Goal: Task Accomplishment & Management: Manage account settings

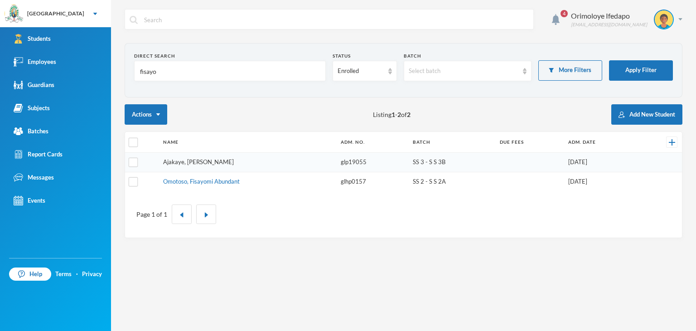
click at [187, 165] on link "Ajakaye, [PERSON_NAME]" at bounding box center [198, 161] width 71 height 7
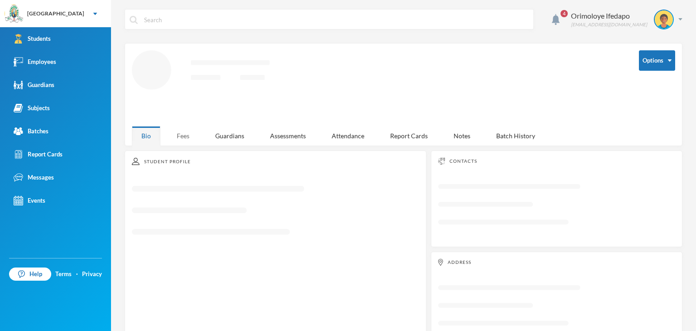
click at [187, 130] on div "Fees" at bounding box center [183, 135] width 32 height 19
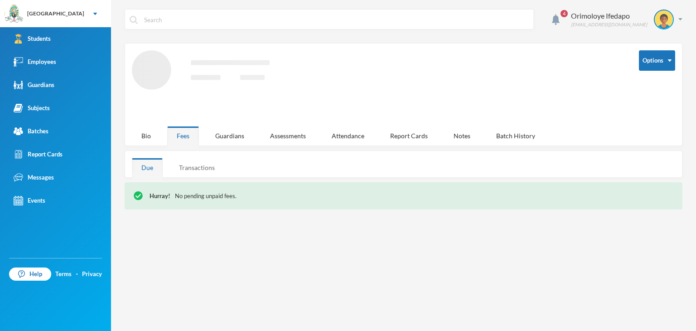
click at [198, 168] on div "4 Orimoloye Ifedapo [EMAIL_ADDRESS][DOMAIN_NAME] Options Loading interface... B…" at bounding box center [403, 165] width 585 height 331
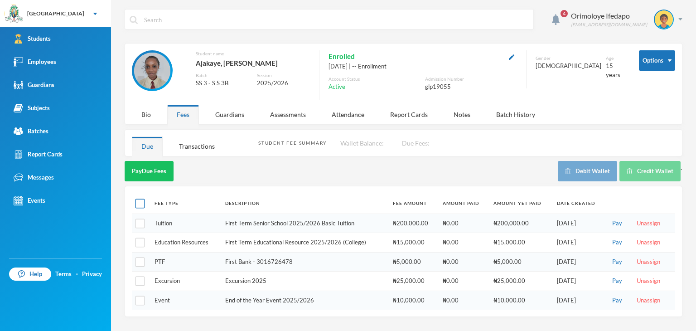
click at [141, 206] on input "checkbox" at bounding box center [141, 204] width 10 height 10
checkbox input "true"
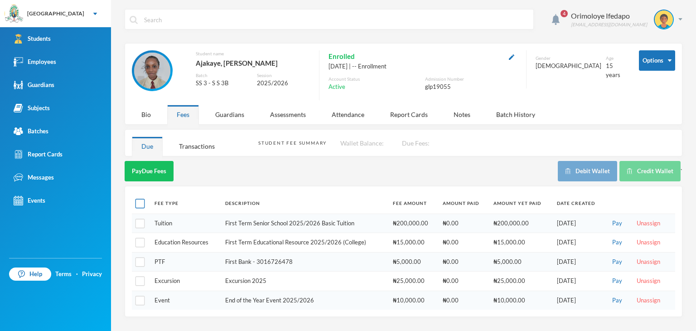
checkbox input "true"
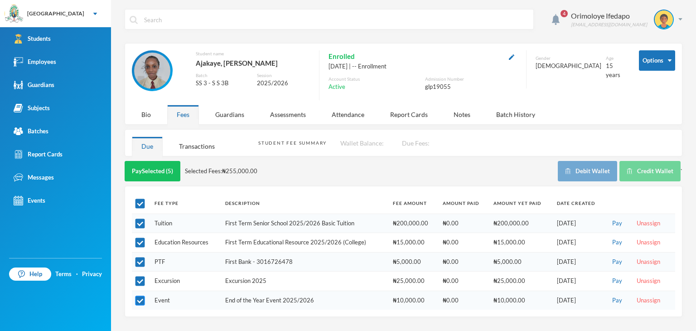
click at [139, 299] on input "checkbox" at bounding box center [141, 301] width 10 height 10
checkbox input "false"
click at [139, 299] on input "checkbox" at bounding box center [141, 301] width 10 height 10
checkbox input "true"
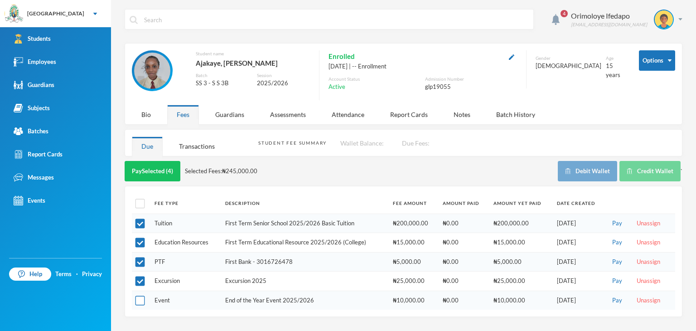
checkbox input "true"
click at [139, 299] on input "checkbox" at bounding box center [141, 301] width 10 height 10
checkbox input "false"
click at [139, 299] on input "checkbox" at bounding box center [141, 301] width 10 height 10
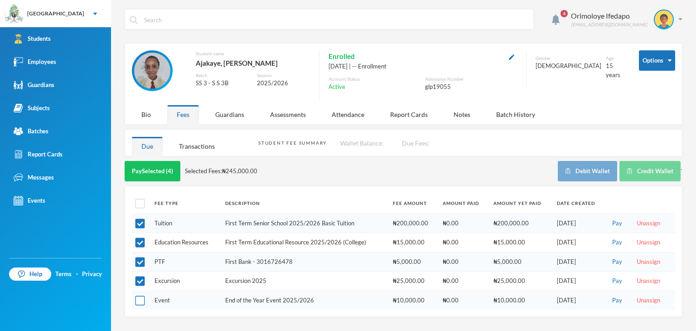
checkbox input "true"
click at [43, 112] on div "Subjects" at bounding box center [32, 108] width 36 height 10
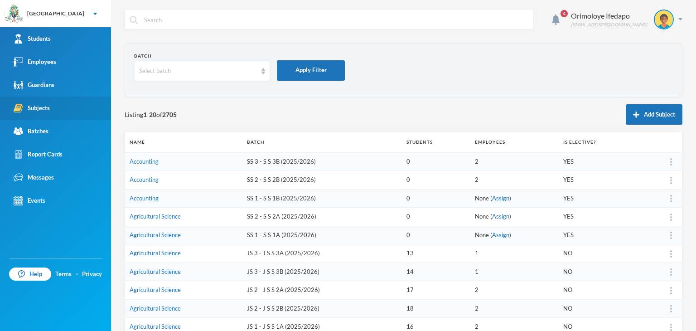
click at [51, 109] on link "Subjects" at bounding box center [55, 108] width 111 height 23
click at [175, 73] on div "Select batch" at bounding box center [198, 71] width 118 height 9
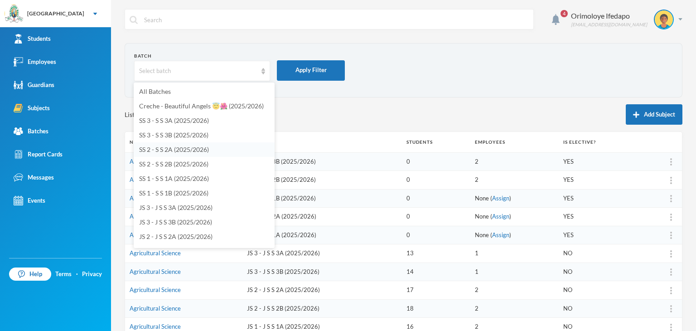
click at [174, 150] on span "SS 2 - S S 2A (2025/2026)" at bounding box center [174, 150] width 70 height 8
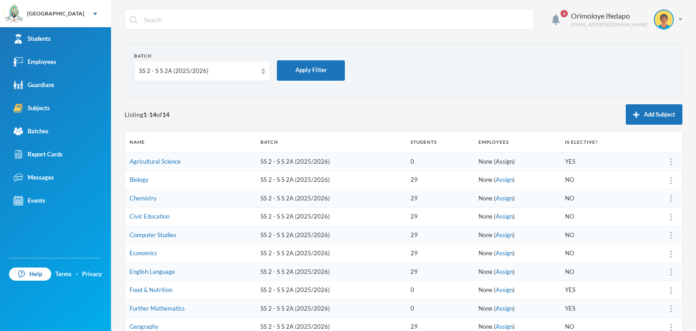
click at [500, 160] on link "Assign" at bounding box center [504, 161] width 17 height 7
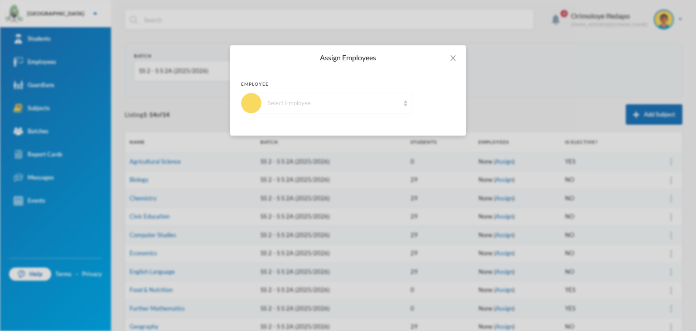
click at [359, 100] on div "Select Employee" at bounding box center [333, 103] width 131 height 9
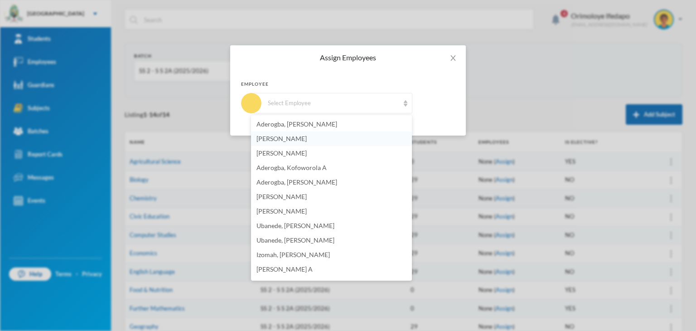
click at [303, 136] on span "[PERSON_NAME]" at bounding box center [282, 139] width 50 height 8
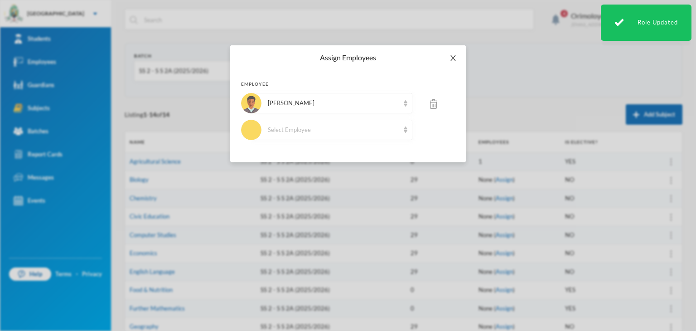
click at [455, 55] on icon "icon: close" at bounding box center [453, 57] width 5 height 5
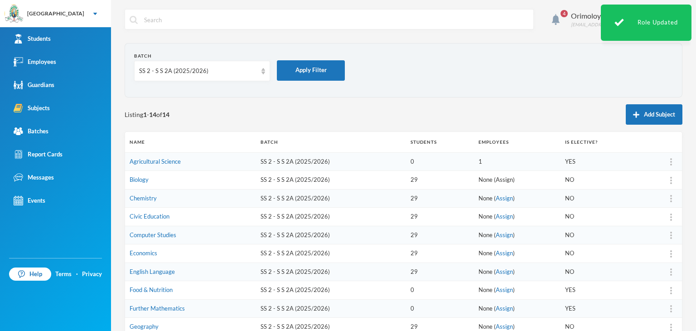
click at [496, 177] on link "Assign" at bounding box center [504, 179] width 17 height 7
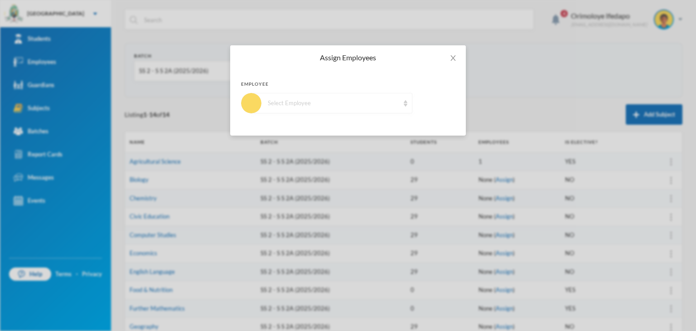
click at [325, 102] on div "Select Employee" at bounding box center [333, 103] width 131 height 9
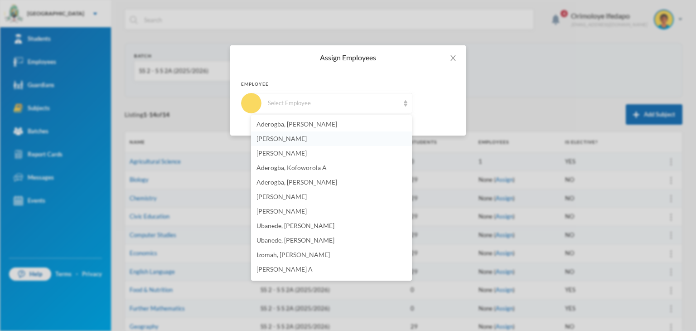
click at [293, 141] on span "[PERSON_NAME]" at bounding box center [282, 139] width 50 height 8
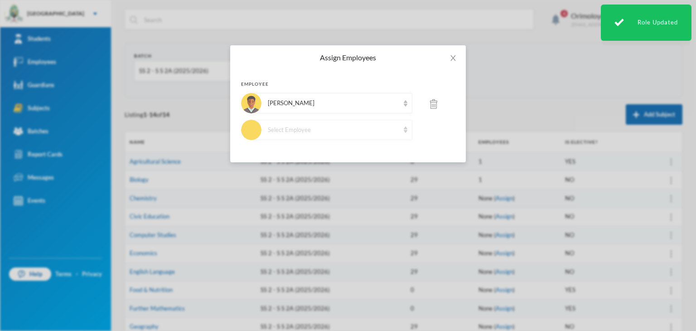
click at [303, 132] on div "Select Employee" at bounding box center [333, 130] width 131 height 9
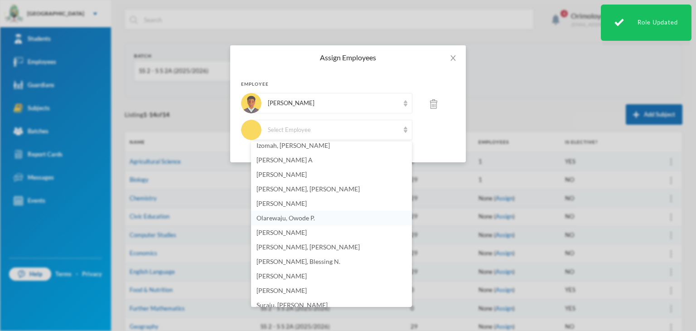
scroll to position [136, 0]
click at [288, 288] on span "[PERSON_NAME]" at bounding box center [282, 290] width 50 height 8
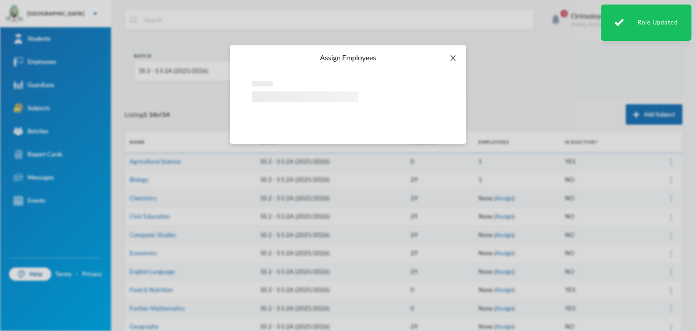
click at [453, 57] on icon "icon: close" at bounding box center [453, 57] width 7 height 7
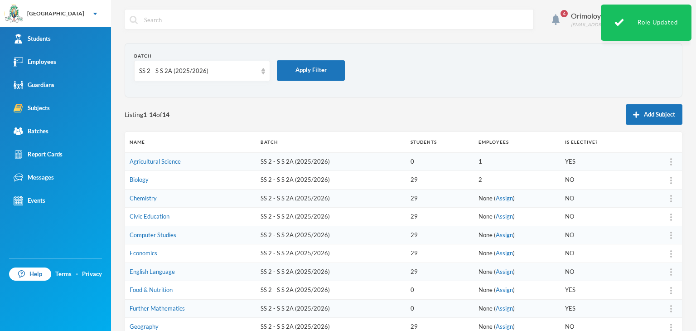
click at [498, 196] on link "Assign" at bounding box center [504, 197] width 17 height 7
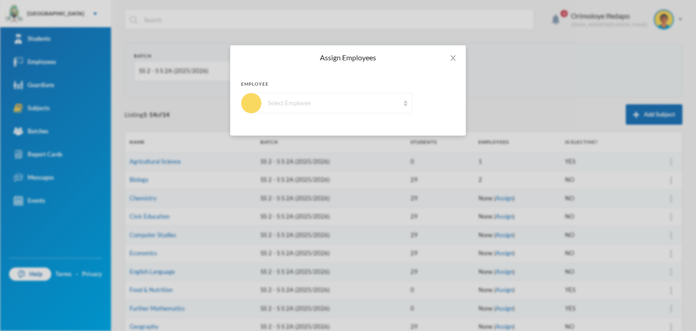
click at [295, 100] on div "Select Employee" at bounding box center [333, 103] width 131 height 9
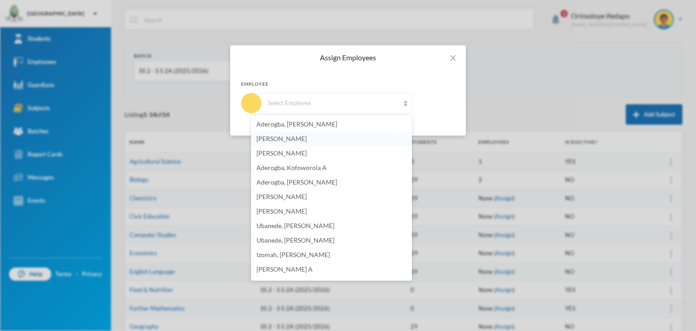
click at [279, 144] on li "[PERSON_NAME]" at bounding box center [331, 138] width 161 height 15
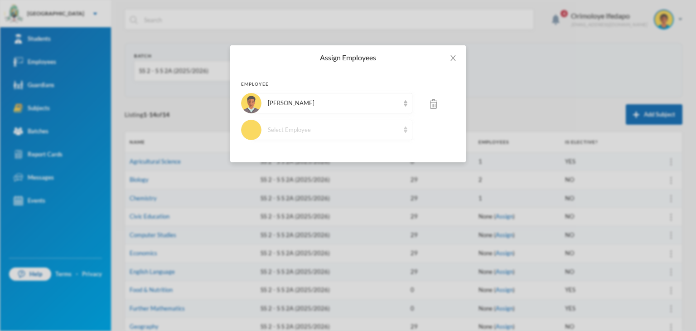
click at [316, 131] on div "Select Employee" at bounding box center [333, 130] width 131 height 9
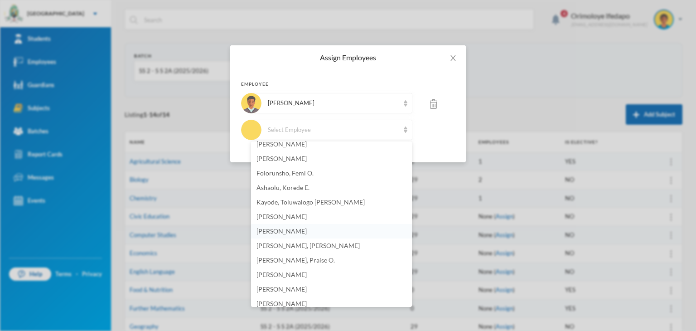
scroll to position [607, 0]
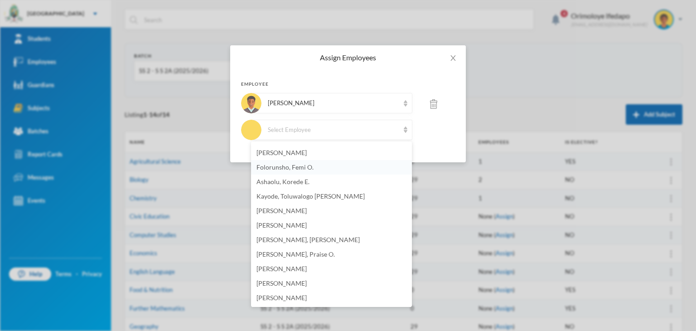
click at [300, 167] on span "Folorunsho, Femi O." at bounding box center [285, 167] width 57 height 8
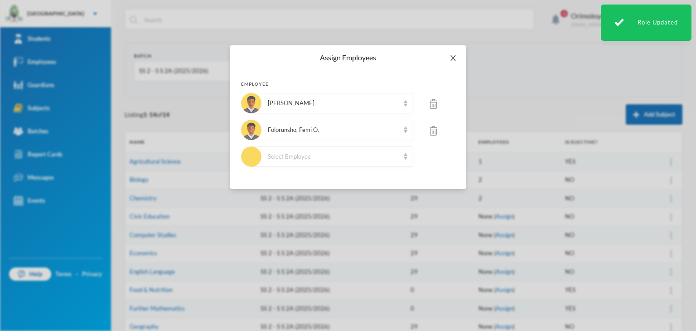
click at [451, 55] on icon "icon: close" at bounding box center [453, 57] width 5 height 5
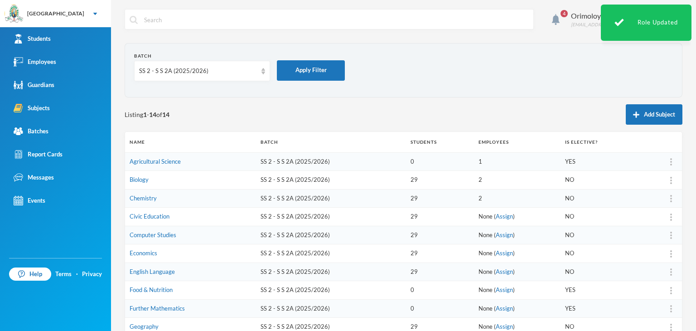
scroll to position [45, 0]
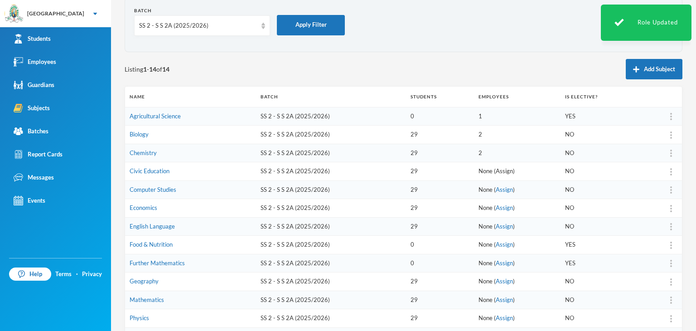
click at [500, 169] on link "Assign" at bounding box center [504, 170] width 17 height 7
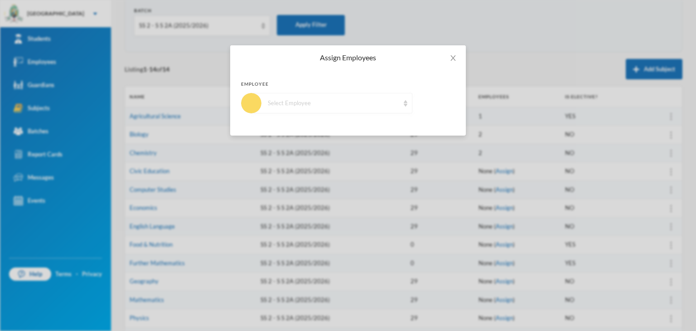
click at [355, 109] on div "Select Employee" at bounding box center [332, 103] width 161 height 20
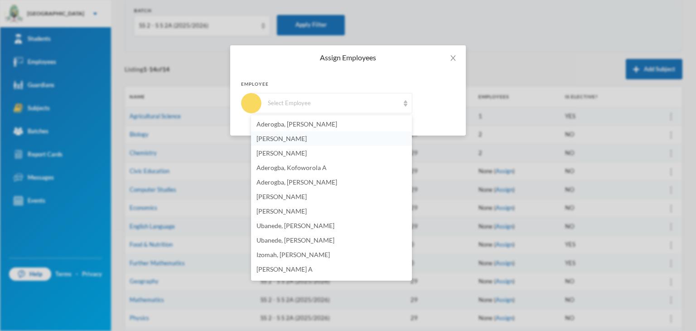
click at [305, 142] on li "[PERSON_NAME]" at bounding box center [331, 138] width 161 height 15
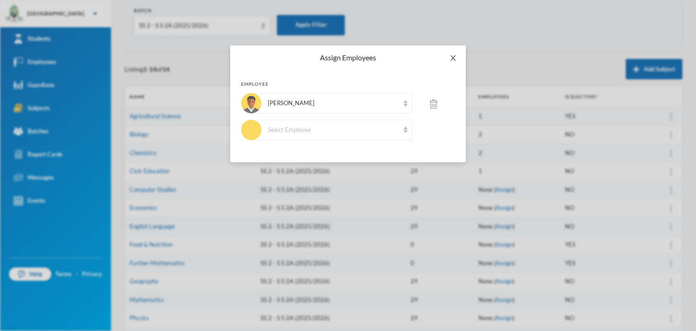
click at [451, 60] on icon "icon: close" at bounding box center [453, 57] width 7 height 7
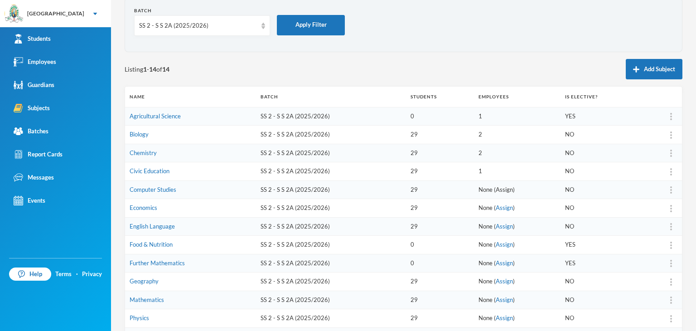
click at [499, 189] on link "Assign" at bounding box center [504, 189] width 17 height 7
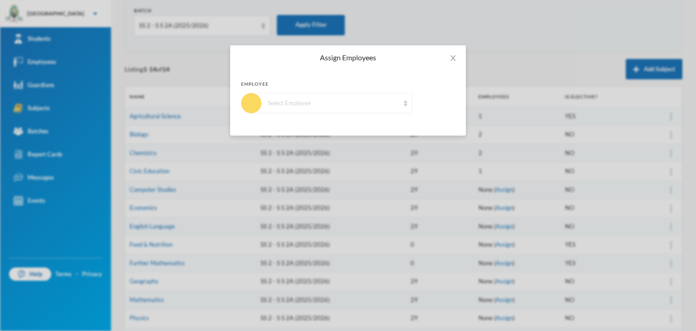
click at [294, 102] on div "Select Employee" at bounding box center [333, 103] width 131 height 9
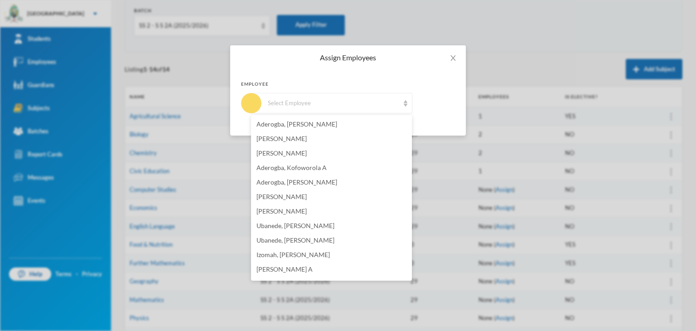
click at [296, 138] on span "[PERSON_NAME]" at bounding box center [282, 139] width 50 height 8
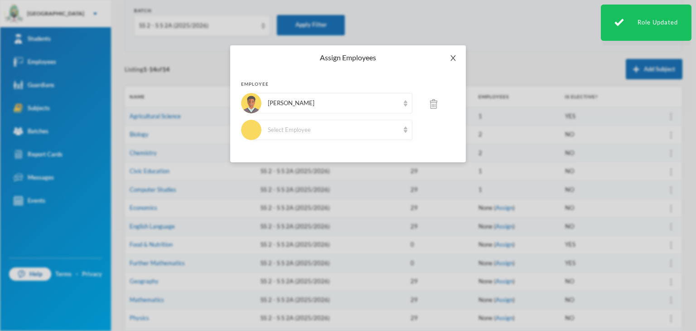
click at [454, 59] on icon "icon: close" at bounding box center [453, 57] width 5 height 5
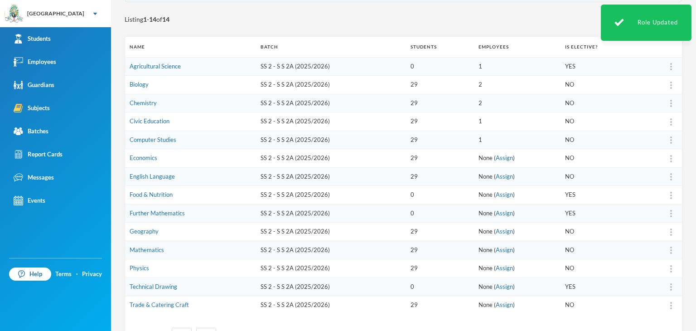
scroll to position [132, 0]
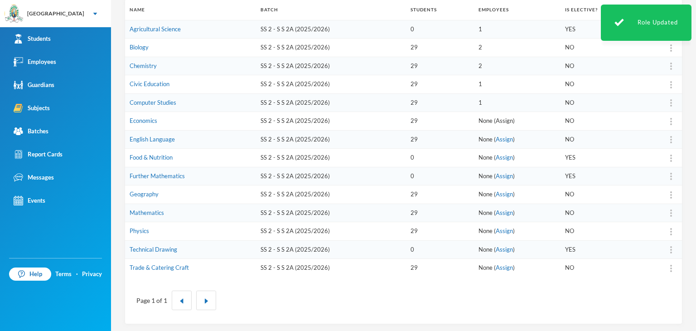
click at [499, 120] on link "Assign" at bounding box center [504, 120] width 17 height 7
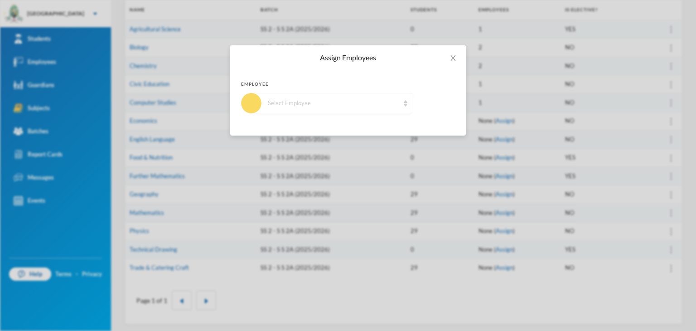
click at [328, 108] on div "Select Employee" at bounding box center [332, 103] width 161 height 20
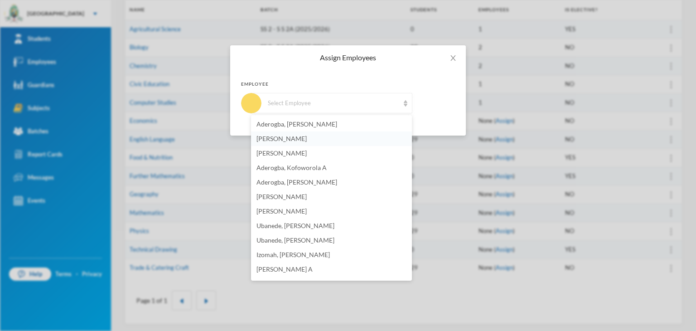
click at [307, 135] on span "[PERSON_NAME]" at bounding box center [282, 139] width 50 height 8
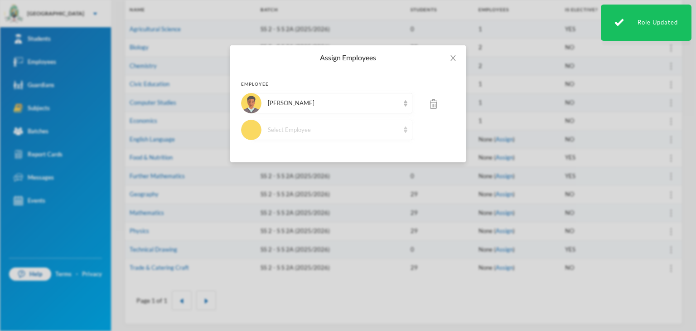
click at [286, 129] on div "Select Employee" at bounding box center [333, 130] width 131 height 9
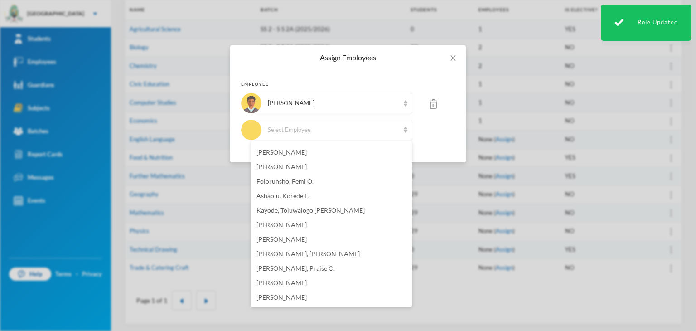
scroll to position [607, 0]
click at [311, 176] on li "Ashaolu, Korede E." at bounding box center [331, 182] width 161 height 15
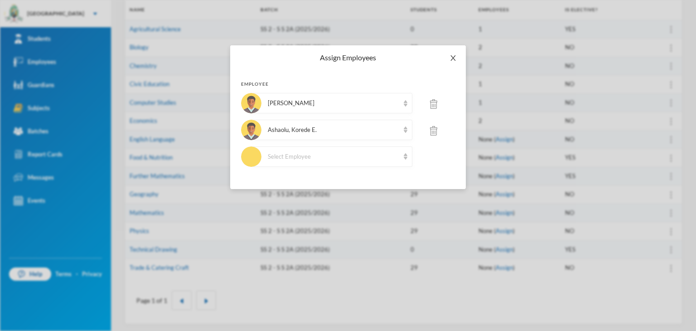
click at [453, 60] on icon "icon: close" at bounding box center [453, 57] width 7 height 7
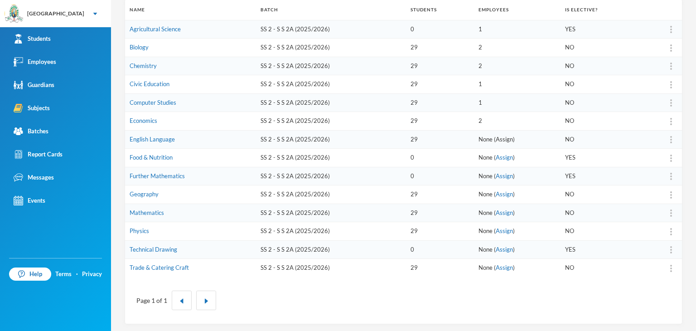
click at [498, 137] on link "Assign" at bounding box center [504, 139] width 17 height 7
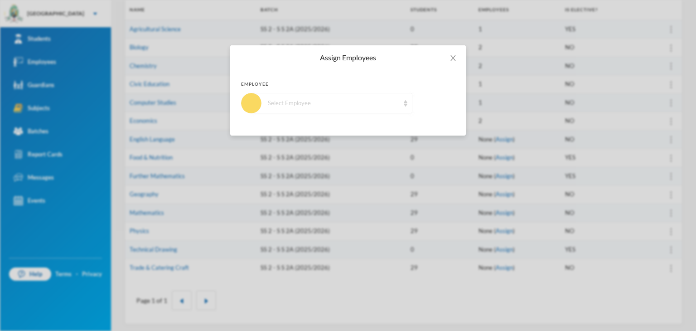
click at [302, 100] on div "Select Employee" at bounding box center [333, 103] width 131 height 9
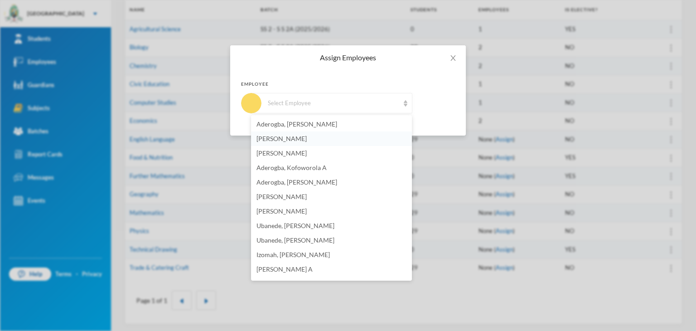
click at [307, 137] on span "[PERSON_NAME]" at bounding box center [282, 139] width 50 height 8
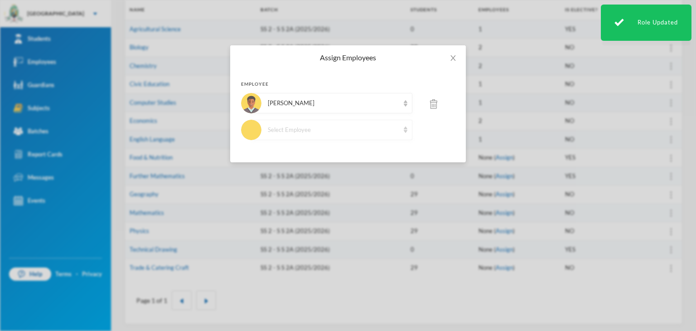
click at [345, 134] on div "Select Employee" at bounding box center [332, 130] width 161 height 20
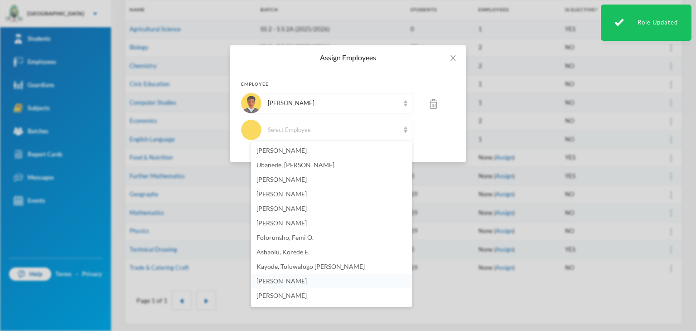
scroll to position [516, 0]
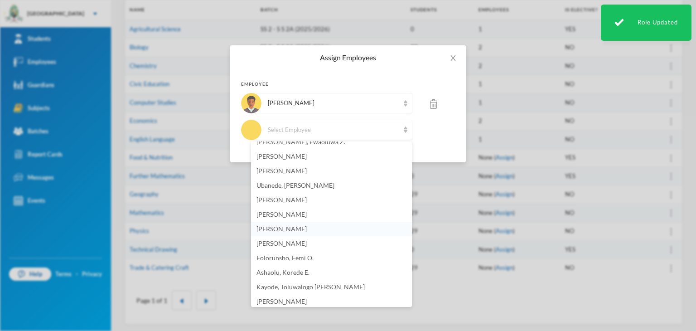
click at [297, 230] on li "[PERSON_NAME]" at bounding box center [331, 229] width 161 height 15
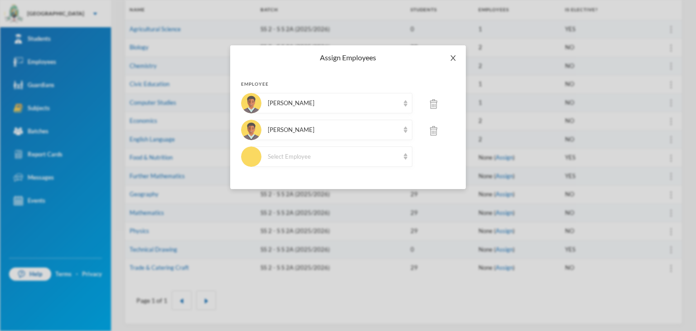
click at [456, 58] on icon "icon: close" at bounding box center [453, 57] width 7 height 7
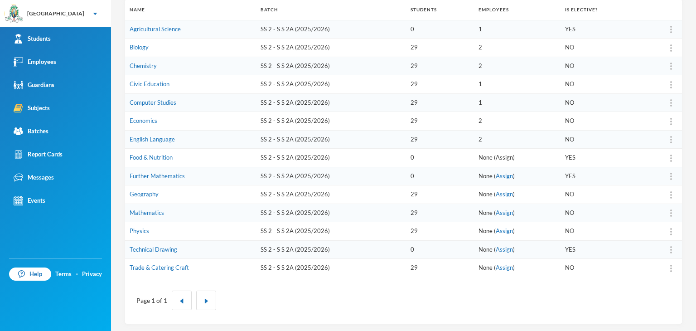
click at [499, 155] on link "Assign" at bounding box center [504, 157] width 17 height 7
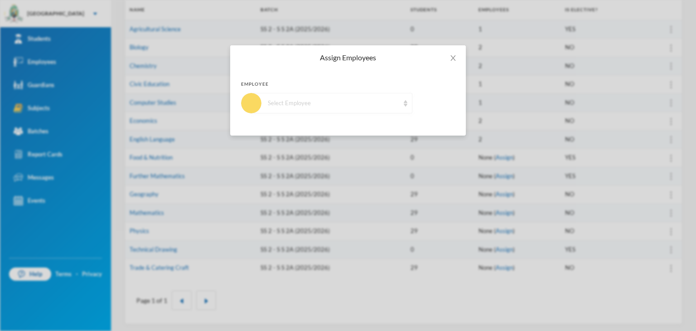
click at [306, 102] on div "Select Employee" at bounding box center [333, 103] width 131 height 9
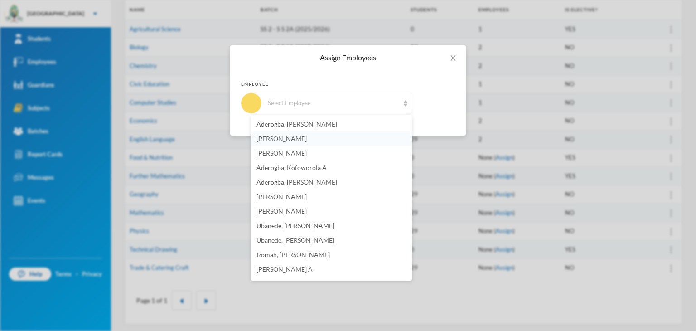
click at [306, 136] on span "[PERSON_NAME]" at bounding box center [282, 139] width 50 height 8
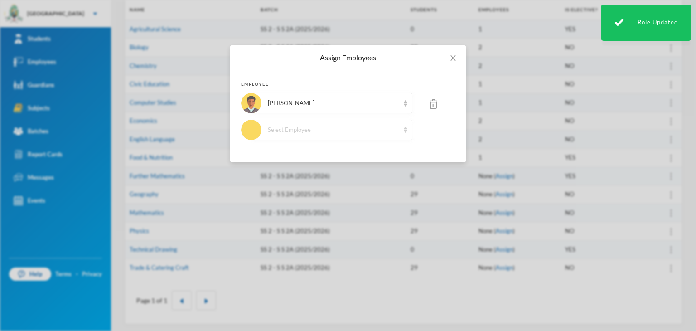
click at [303, 133] on div "Select Employee" at bounding box center [333, 130] width 131 height 9
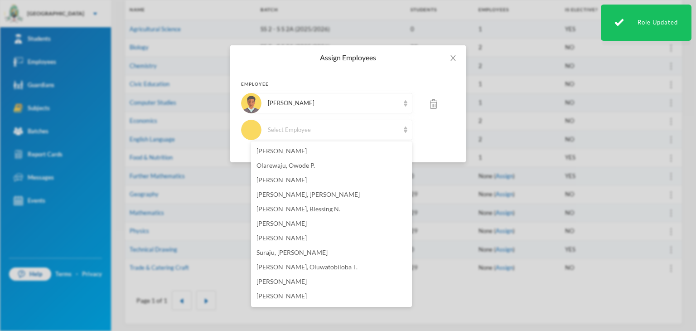
scroll to position [0, 0]
click at [319, 174] on li "[PERSON_NAME]" at bounding box center [331, 179] width 161 height 15
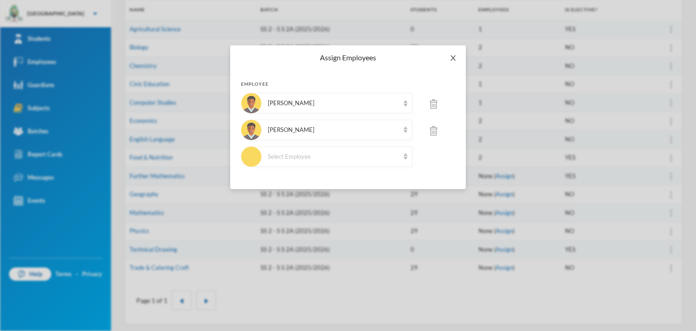
click at [452, 55] on icon "icon: close" at bounding box center [453, 57] width 7 height 7
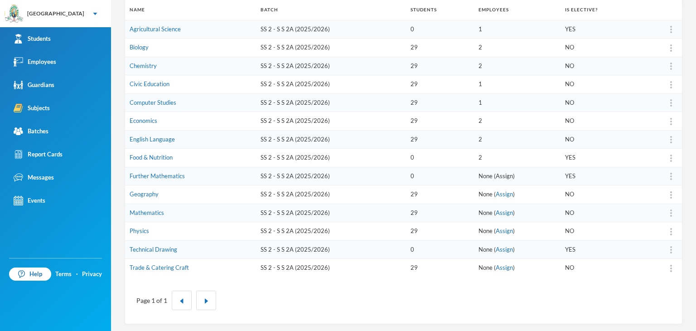
click at [499, 175] on link "Assign" at bounding box center [504, 175] width 17 height 7
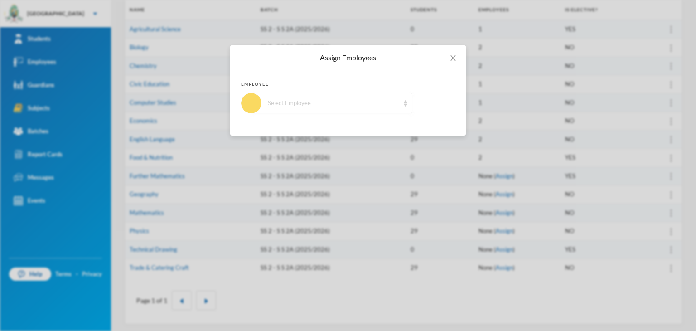
click at [335, 96] on div "Select Employee" at bounding box center [332, 103] width 161 height 20
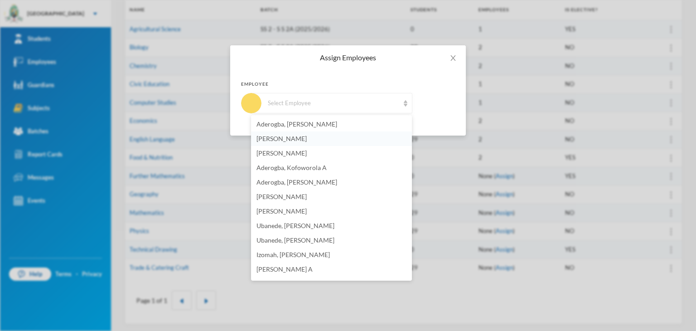
click at [304, 136] on span "[PERSON_NAME]" at bounding box center [282, 139] width 50 height 8
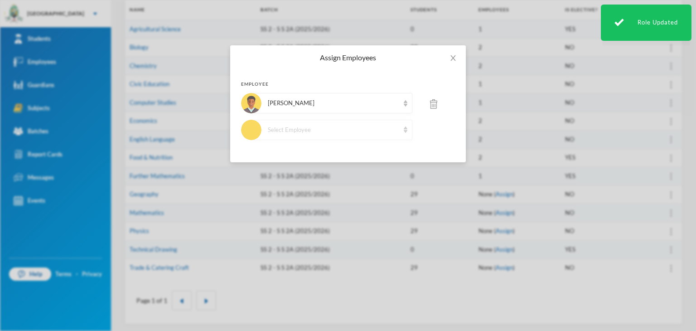
click at [347, 134] on div "Select Employee" at bounding box center [332, 130] width 161 height 20
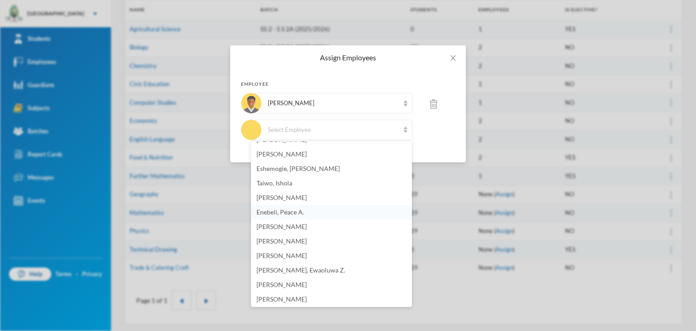
scroll to position [408, 0]
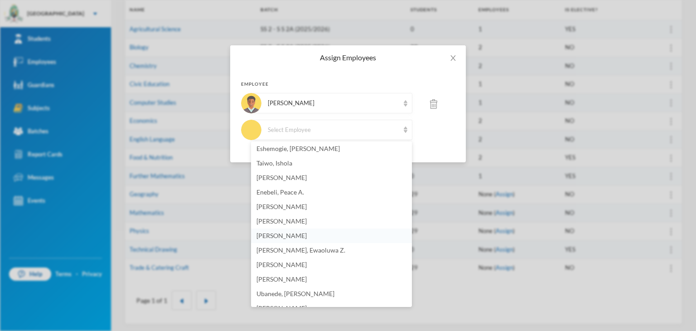
click at [328, 233] on li "[PERSON_NAME]" at bounding box center [331, 235] width 161 height 15
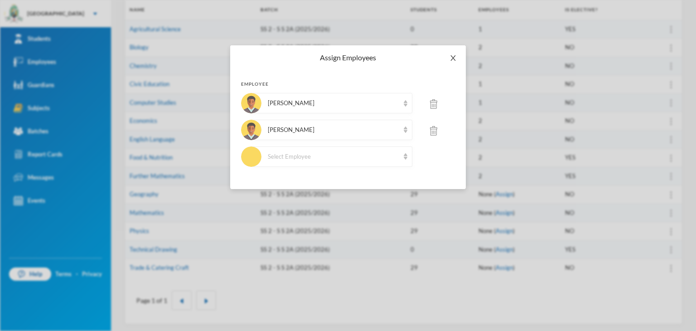
click at [459, 55] on span "Close" at bounding box center [453, 57] width 25 height 25
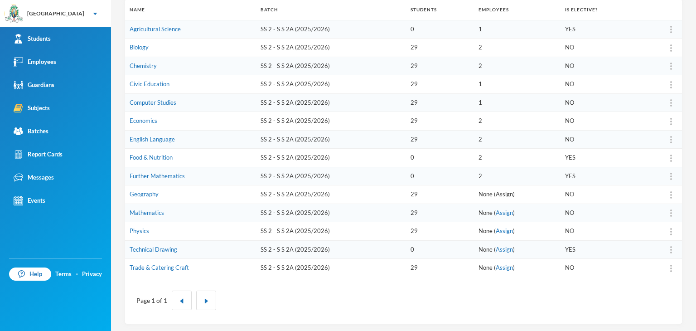
click at [501, 193] on link "Assign" at bounding box center [504, 193] width 17 height 7
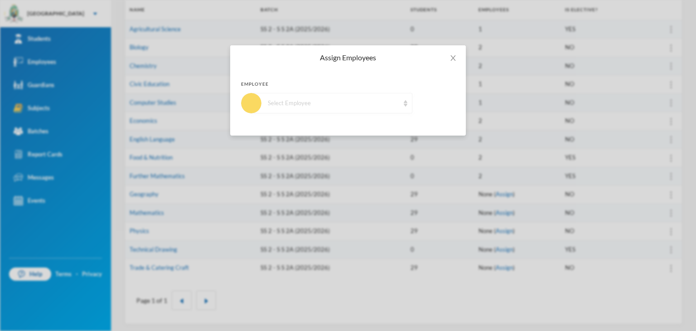
click at [307, 106] on div "Select Employee" at bounding box center [333, 103] width 131 height 9
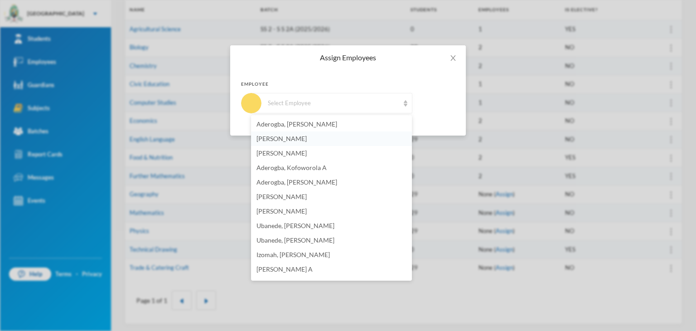
click at [288, 139] on span "[PERSON_NAME]" at bounding box center [282, 139] width 50 height 8
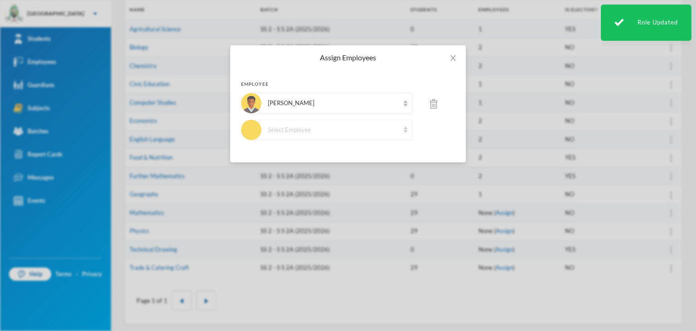
click at [319, 133] on div "Select Employee" at bounding box center [333, 130] width 131 height 9
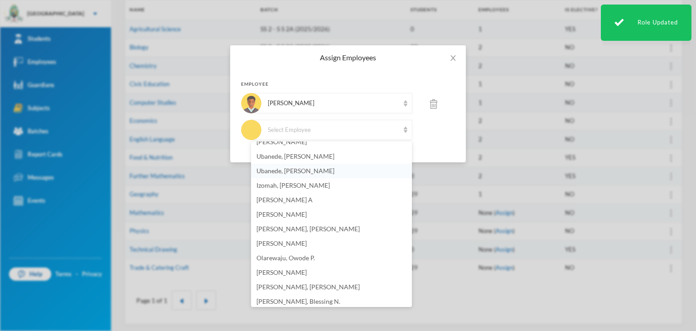
scroll to position [136, 0]
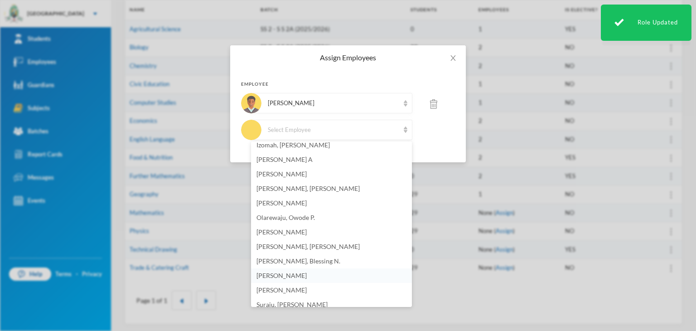
click at [291, 269] on li "[PERSON_NAME]" at bounding box center [331, 275] width 161 height 15
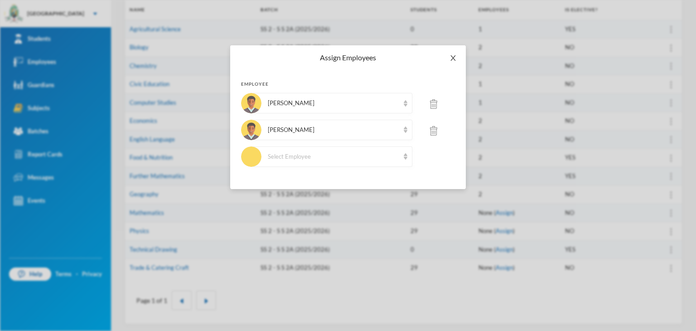
click at [456, 53] on span "Close" at bounding box center [453, 57] width 25 height 25
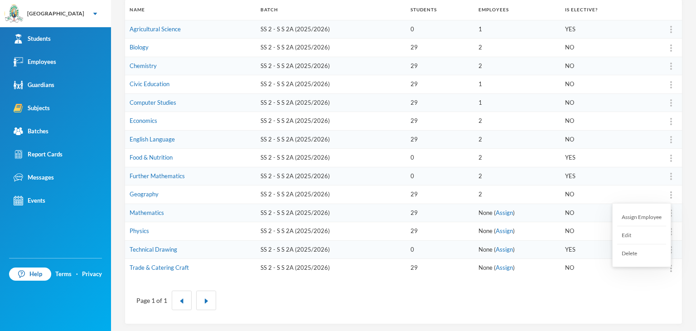
click at [665, 192] on div at bounding box center [671, 194] width 13 height 9
click at [641, 216] on div "Assign Employee" at bounding box center [641, 217] width 49 height 18
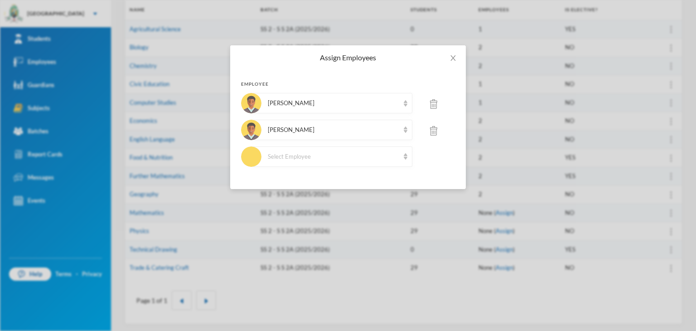
click at [430, 135] on div at bounding box center [434, 130] width 43 height 21
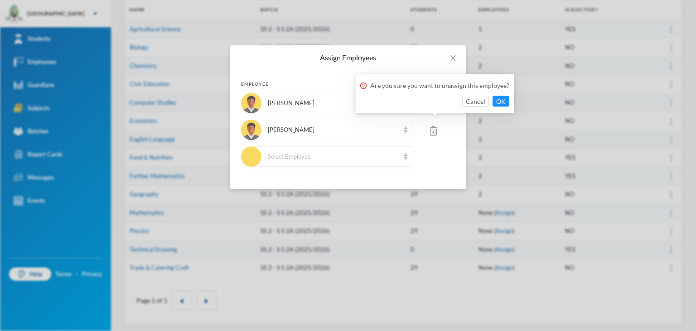
click at [510, 107] on div "Are you sure you want to unassign this employee? Cancel OK" at bounding box center [434, 93] width 159 height 39
click at [502, 104] on button "OK" at bounding box center [501, 101] width 17 height 11
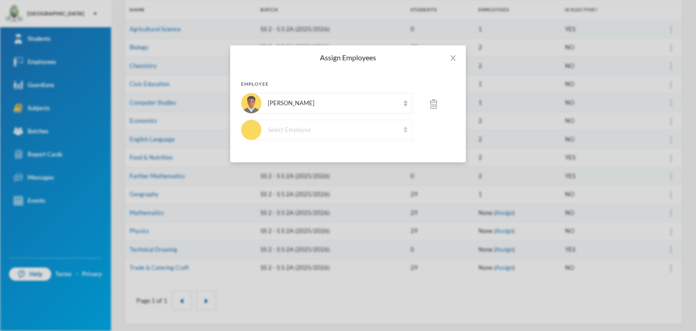
click at [324, 129] on div "Select Employee" at bounding box center [333, 130] width 131 height 9
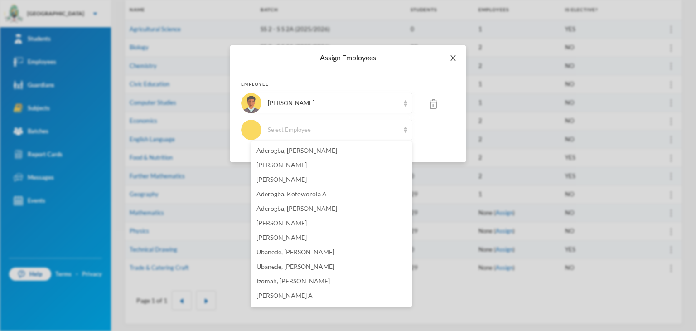
click at [453, 57] on icon "icon: close" at bounding box center [453, 57] width 7 height 7
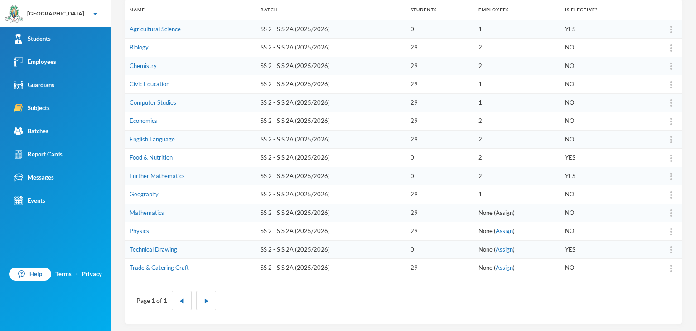
click at [496, 210] on link "Assign" at bounding box center [504, 212] width 17 height 7
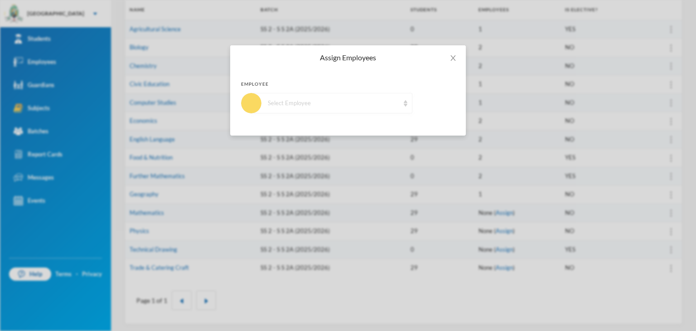
click at [330, 108] on div "Select Employee" at bounding box center [332, 103] width 161 height 20
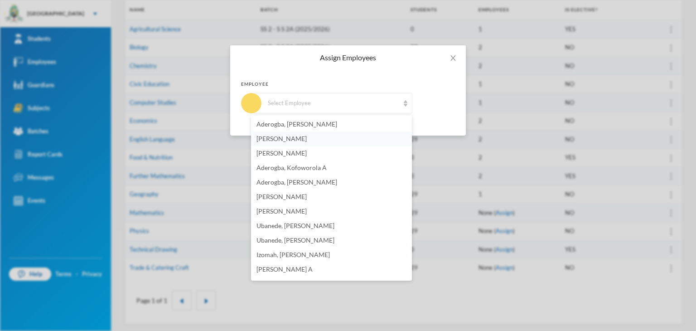
click at [290, 138] on span "[PERSON_NAME]" at bounding box center [282, 139] width 50 height 8
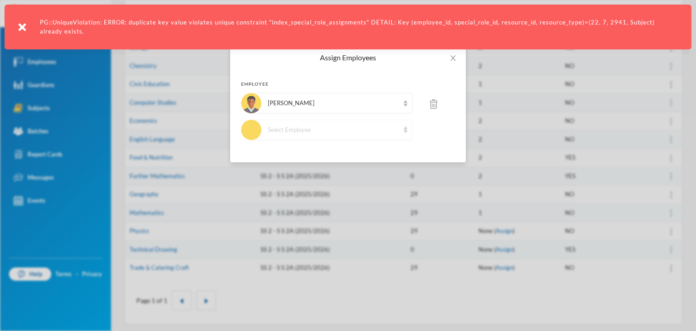
click at [307, 129] on div "Select Employee" at bounding box center [333, 130] width 131 height 9
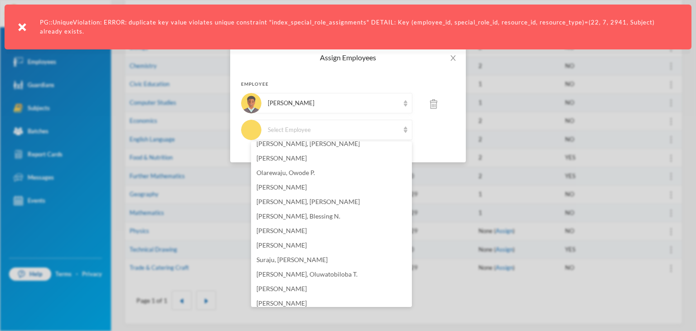
scroll to position [181, 0]
drag, startPoint x: 298, startPoint y: 227, endPoint x: 305, endPoint y: 223, distance: 7.3
click at [301, 225] on li "[PERSON_NAME]" at bounding box center [331, 230] width 161 height 15
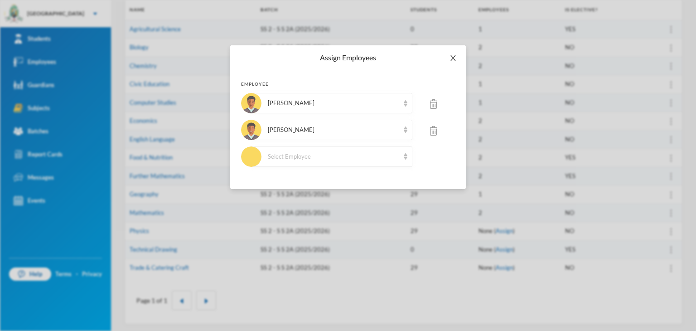
click at [455, 59] on icon "icon: close" at bounding box center [453, 57] width 7 height 7
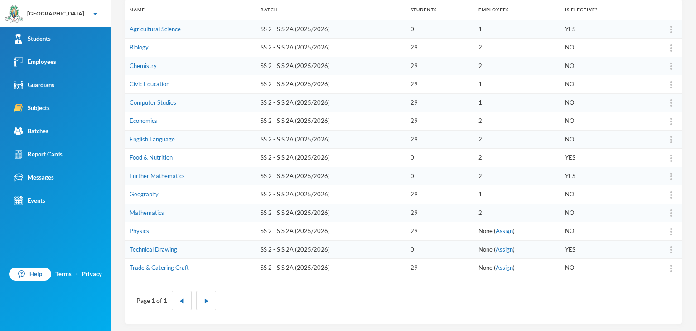
click at [497, 229] on link "Assign" at bounding box center [504, 230] width 17 height 7
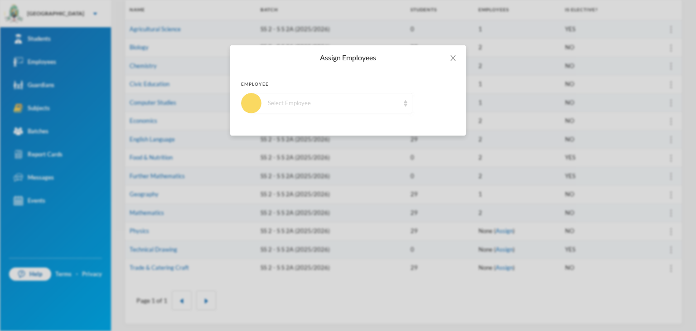
click at [297, 105] on div "Select Employee" at bounding box center [333, 103] width 131 height 9
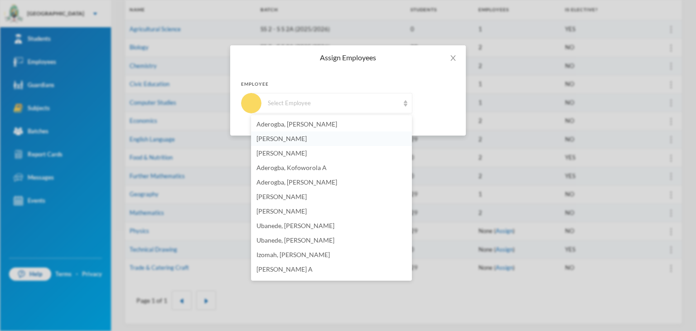
click at [272, 136] on span "[PERSON_NAME]" at bounding box center [282, 139] width 50 height 8
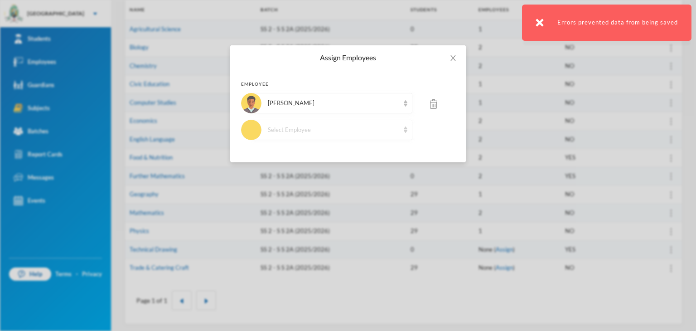
click at [288, 126] on div "Select Employee" at bounding box center [333, 130] width 131 height 9
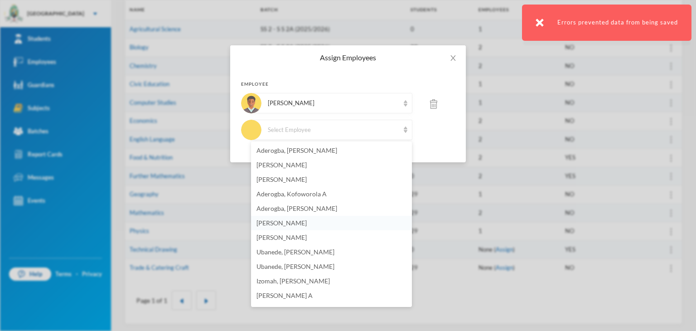
click at [291, 225] on span "[PERSON_NAME]" at bounding box center [282, 223] width 50 height 8
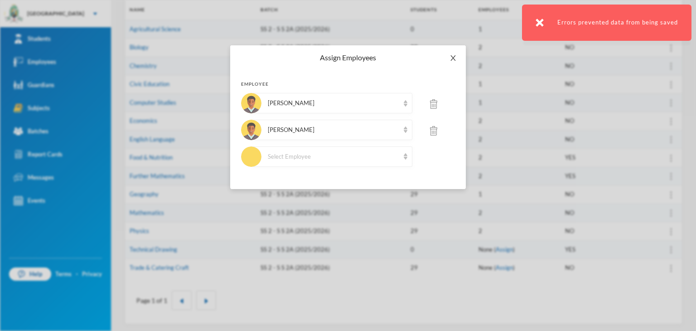
click at [456, 58] on icon "icon: close" at bounding box center [453, 57] width 7 height 7
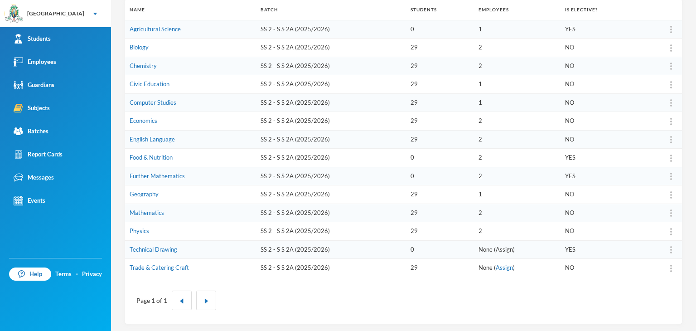
click at [496, 246] on link "Assign" at bounding box center [504, 249] width 17 height 7
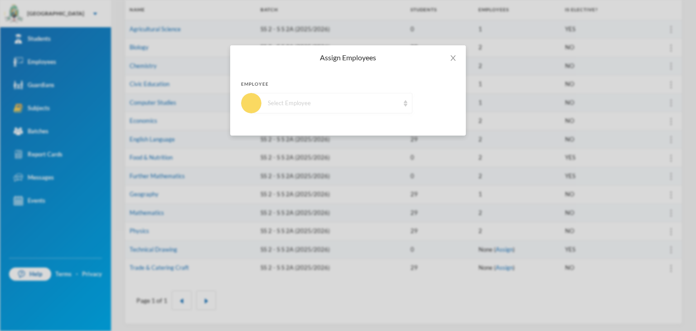
click at [301, 105] on div "Select Employee" at bounding box center [333, 103] width 131 height 9
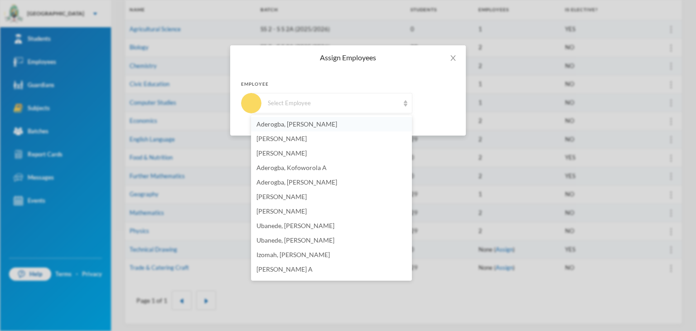
click at [290, 123] on span "Aderogba, [PERSON_NAME]" at bounding box center [297, 124] width 81 height 8
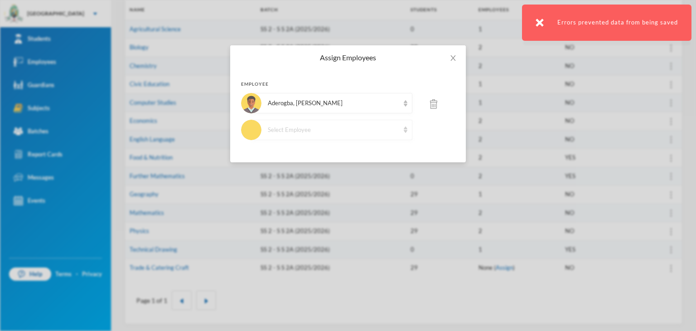
click at [283, 131] on div "Select Employee" at bounding box center [333, 130] width 131 height 9
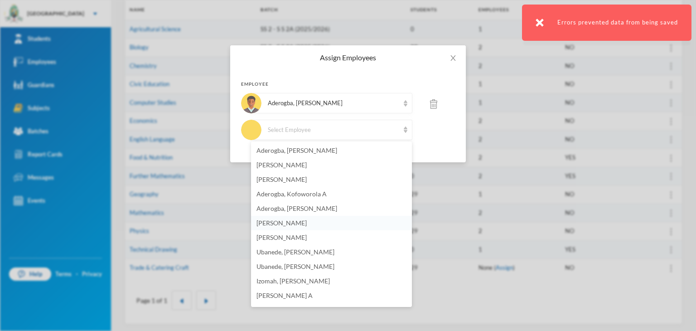
click at [286, 223] on span "[PERSON_NAME]" at bounding box center [282, 223] width 50 height 8
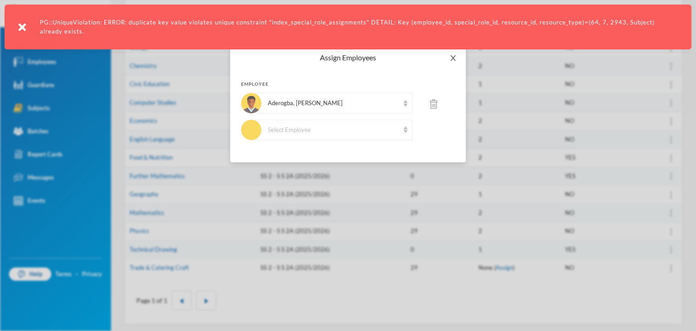
click at [455, 55] on icon "icon: close" at bounding box center [453, 57] width 7 height 7
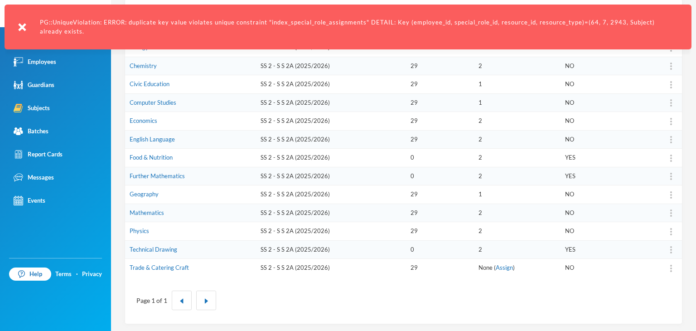
click at [504, 269] on td "None ( Assign )" at bounding box center [517, 268] width 87 height 18
click at [500, 268] on link "Assign" at bounding box center [504, 267] width 17 height 7
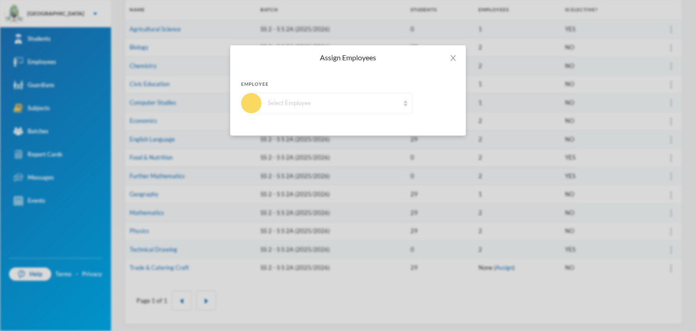
click at [297, 101] on div "Select Employee" at bounding box center [333, 103] width 131 height 9
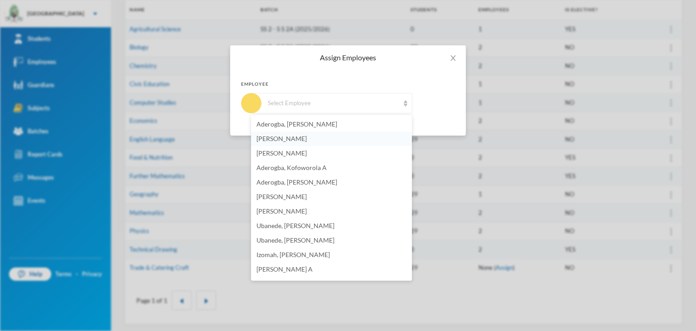
click at [285, 142] on li "[PERSON_NAME]" at bounding box center [331, 138] width 161 height 15
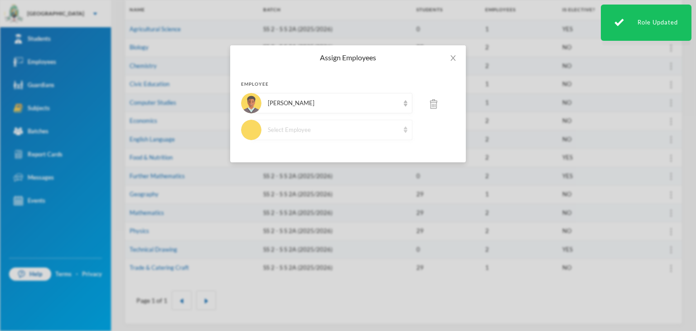
click at [293, 135] on div "Select Employee" at bounding box center [332, 130] width 161 height 20
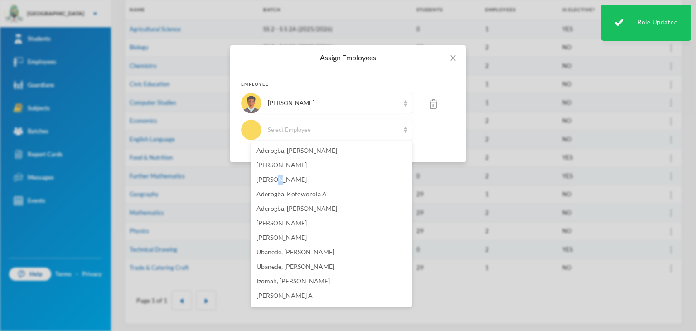
click at [277, 176] on span "[PERSON_NAME]" at bounding box center [282, 179] width 50 height 8
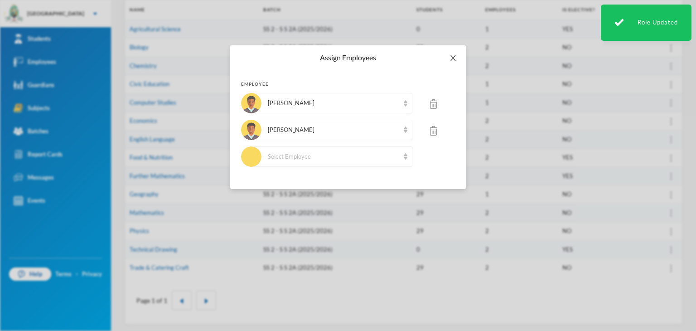
click at [455, 60] on icon "icon: close" at bounding box center [453, 57] width 5 height 5
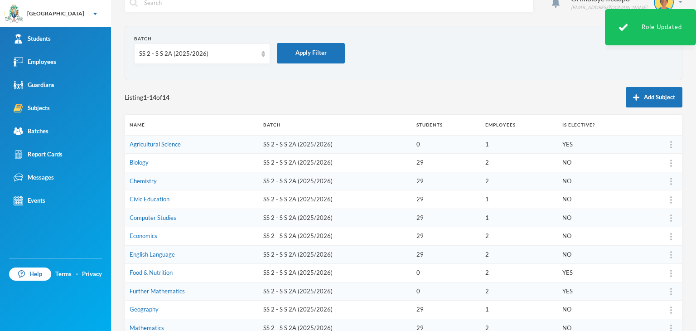
scroll to position [0, 0]
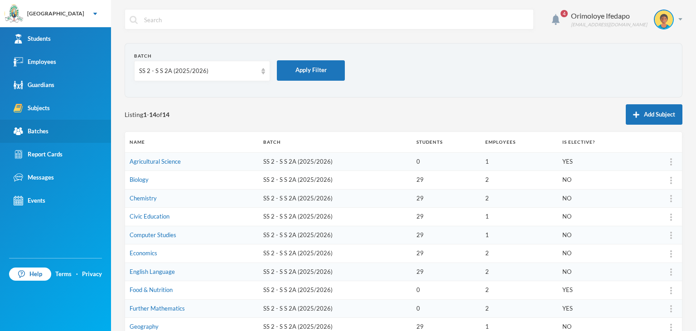
click at [49, 134] on link "Batches" at bounding box center [55, 131] width 111 height 23
click at [49, 135] on div "Batches" at bounding box center [31, 131] width 35 height 10
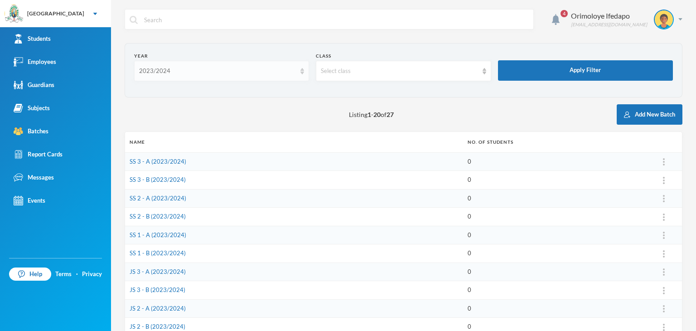
click at [185, 72] on div "2023/2024" at bounding box center [217, 71] width 157 height 9
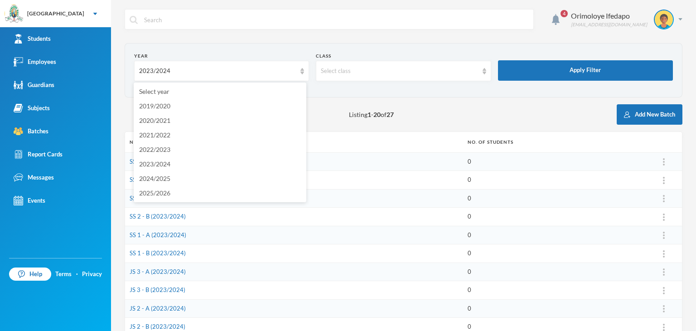
click at [160, 194] on span "2025/2026" at bounding box center [154, 193] width 31 height 8
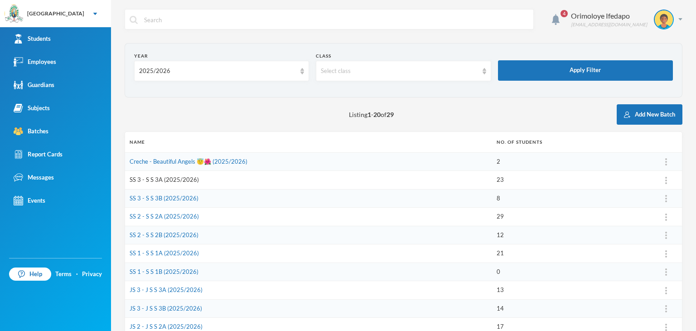
click at [152, 180] on link "SS 3 - S S 3A (2025/2026)" at bounding box center [164, 179] width 69 height 7
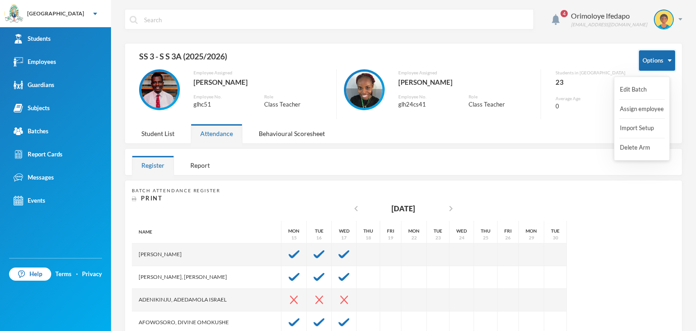
click at [664, 56] on button "Options" at bounding box center [657, 60] width 36 height 20
click at [635, 89] on button "Edit Batch" at bounding box center [637, 90] width 36 height 16
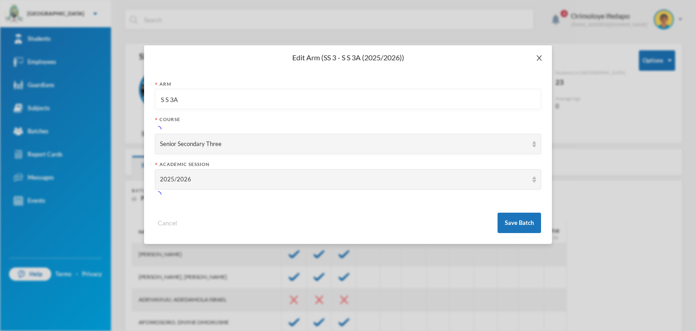
click at [537, 60] on icon "icon: close" at bounding box center [539, 57] width 7 height 7
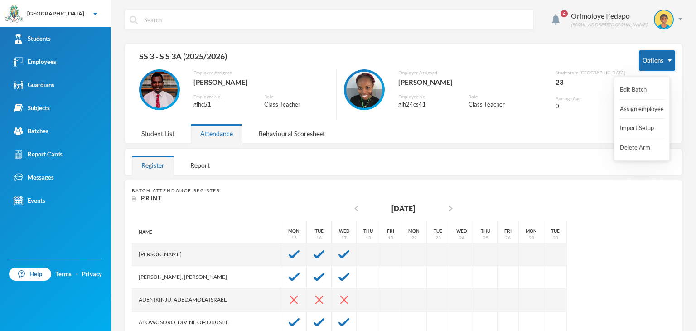
click at [657, 63] on button "Options" at bounding box center [657, 60] width 36 height 20
click at [642, 127] on button "Import Setup" at bounding box center [637, 128] width 36 height 16
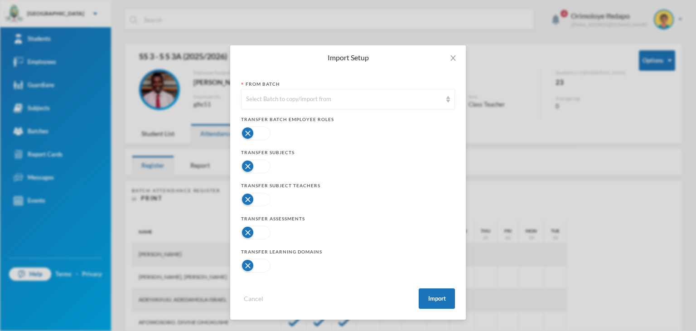
click at [259, 169] on button "button" at bounding box center [255, 167] width 29 height 14
click at [259, 204] on button "button" at bounding box center [255, 200] width 29 height 14
click at [262, 234] on button "button" at bounding box center [255, 233] width 29 height 14
click at [262, 267] on button "button" at bounding box center [255, 266] width 29 height 14
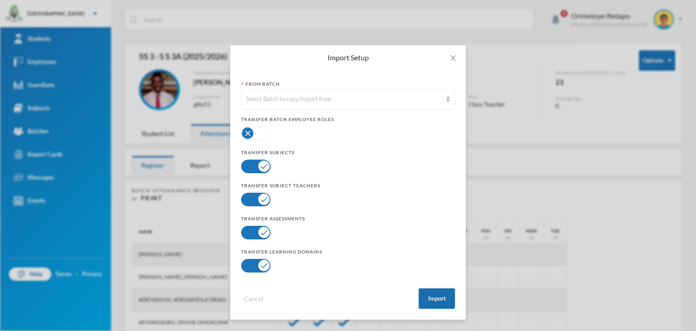
click at [439, 297] on button "Import" at bounding box center [437, 298] width 36 height 20
click at [419, 288] on button "Import" at bounding box center [437, 298] width 36 height 20
click at [439, 297] on button "Import" at bounding box center [437, 298] width 36 height 20
click at [429, 296] on button "Import" at bounding box center [437, 298] width 36 height 20
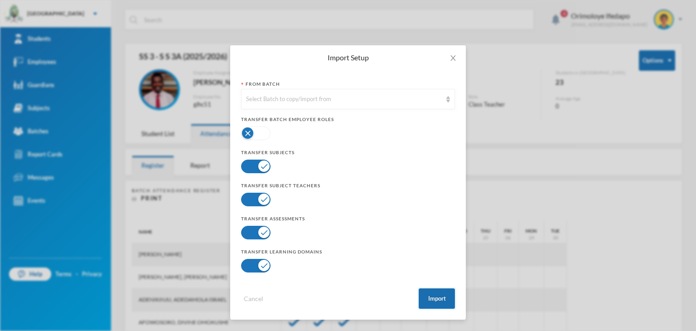
click at [429, 296] on button "Import" at bounding box center [437, 298] width 36 height 20
click at [443, 299] on button "Import" at bounding box center [437, 298] width 36 height 20
click at [442, 300] on button "Import" at bounding box center [437, 298] width 36 height 20
click at [437, 296] on button "Import" at bounding box center [437, 298] width 36 height 20
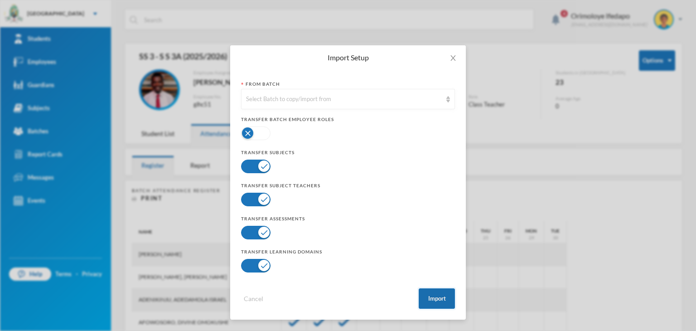
click at [451, 306] on button "Import" at bounding box center [437, 298] width 36 height 20
click at [442, 299] on button "Import" at bounding box center [437, 298] width 36 height 20
click at [435, 292] on button "Import" at bounding box center [437, 298] width 36 height 20
click at [452, 55] on icon "icon: close" at bounding box center [453, 57] width 7 height 7
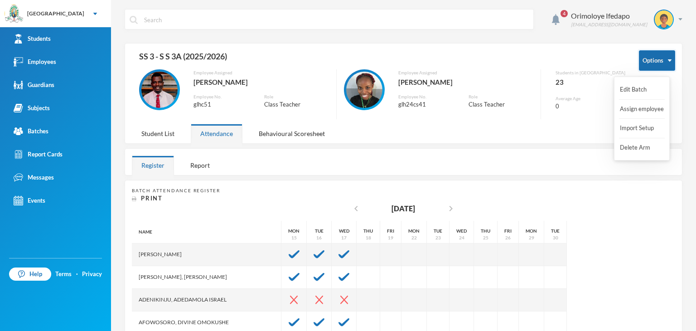
click at [657, 61] on button "Options" at bounding box center [657, 60] width 36 height 20
click at [644, 72] on div "Options" at bounding box center [657, 84] width 36 height 69
click at [644, 67] on button "Options" at bounding box center [657, 60] width 36 height 20
click at [628, 129] on button "Import Setup" at bounding box center [637, 128] width 36 height 16
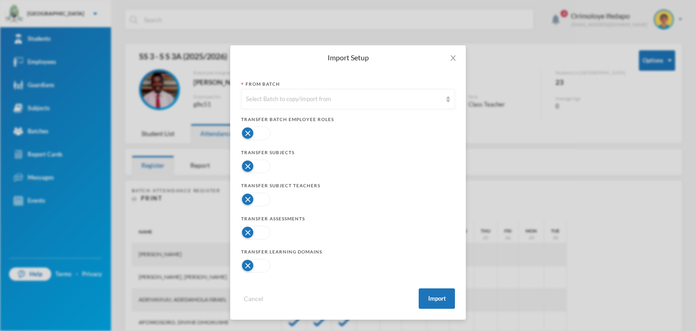
click at [258, 226] on button "button" at bounding box center [255, 233] width 29 height 14
click at [255, 262] on button "button" at bounding box center [255, 266] width 29 height 14
click at [258, 198] on button "button" at bounding box center [255, 200] width 29 height 14
click at [264, 166] on button "button" at bounding box center [255, 167] width 29 height 14
click at [297, 97] on div "Select Batch to copy/import from" at bounding box center [344, 99] width 196 height 9
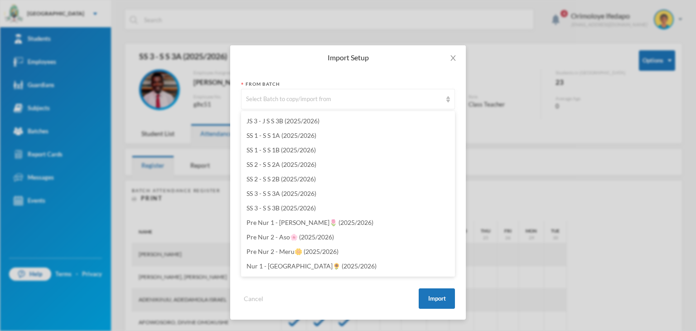
scroll to position [2622, 0]
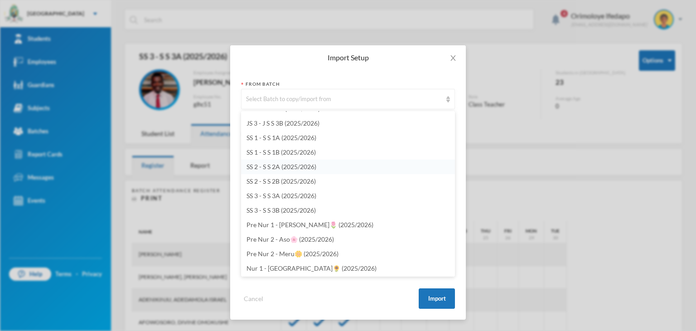
click at [269, 170] on span "SS 2 - S S 2A (2025/2026)" at bounding box center [282, 167] width 70 height 8
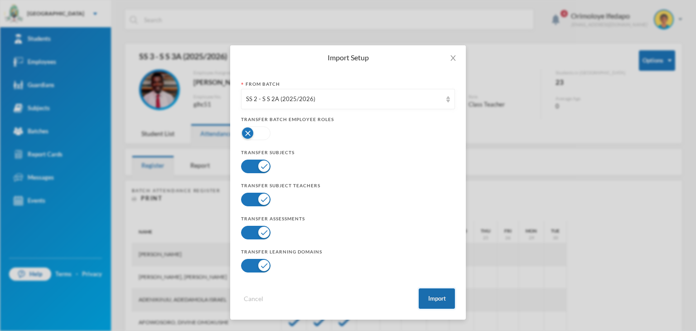
click at [451, 304] on button "Import" at bounding box center [437, 298] width 36 height 20
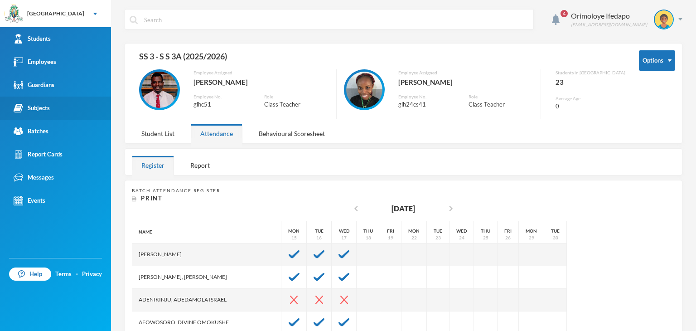
click at [42, 107] on div "Subjects" at bounding box center [32, 108] width 36 height 10
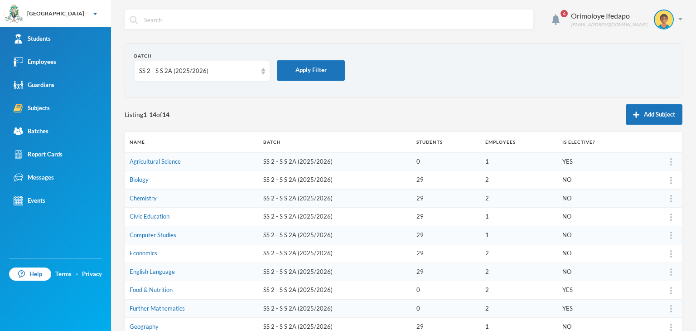
scroll to position [18, 0]
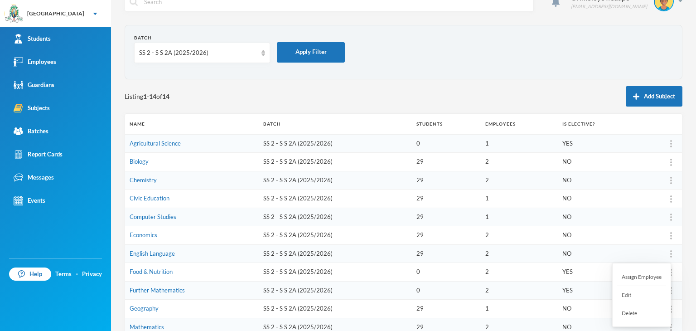
click at [665, 255] on div at bounding box center [671, 253] width 13 height 9
click at [632, 280] on div "Assign Employee" at bounding box center [641, 277] width 49 height 18
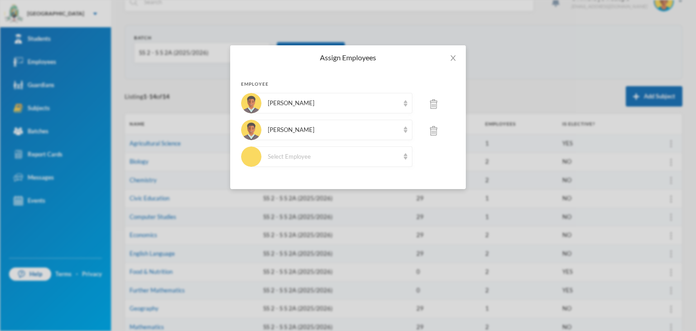
click at [436, 128] on img at bounding box center [433, 131] width 7 height 10
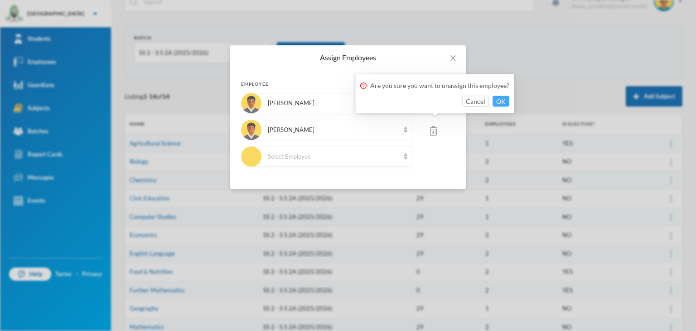
click at [499, 99] on button "OK" at bounding box center [501, 101] width 17 height 11
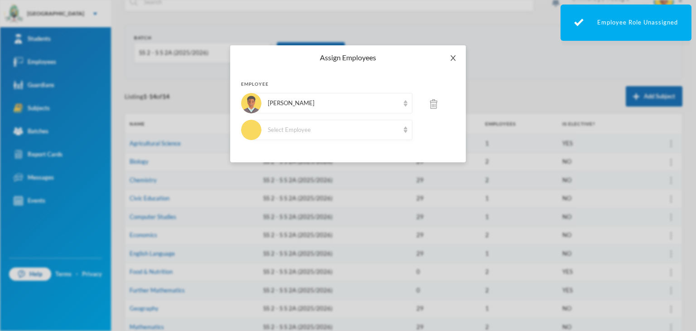
click at [452, 57] on icon "icon: close" at bounding box center [453, 57] width 7 height 7
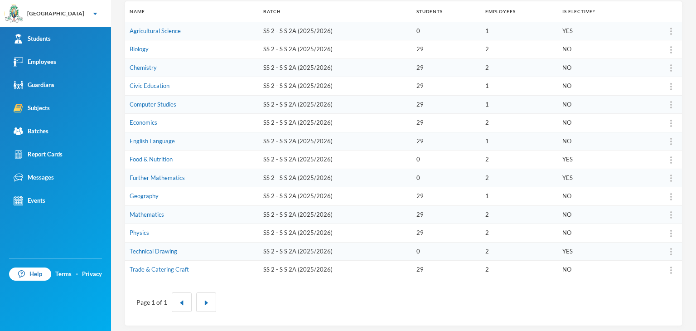
scroll to position [131, 0]
click at [665, 213] on div at bounding box center [671, 213] width 13 height 9
click at [633, 237] on div "Assign Employee" at bounding box center [641, 237] width 49 height 18
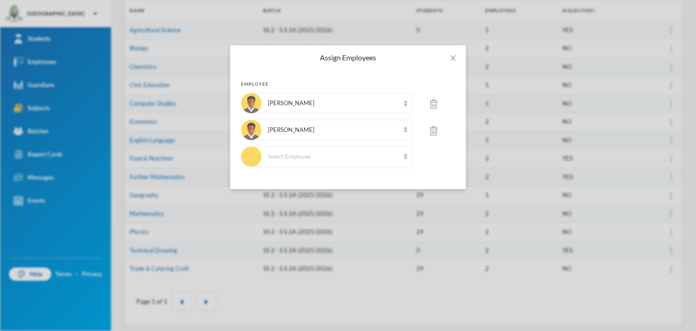
click at [440, 131] on div at bounding box center [434, 130] width 43 height 21
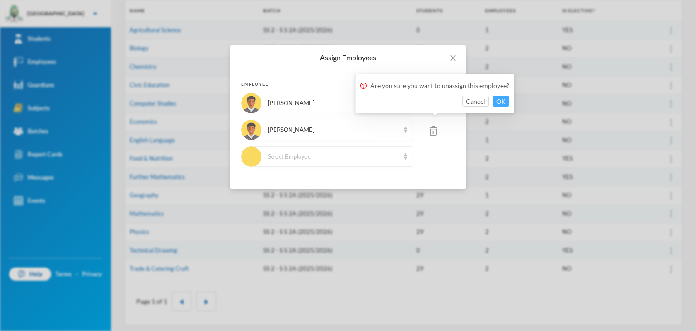
click at [499, 100] on button "OK" at bounding box center [501, 101] width 17 height 11
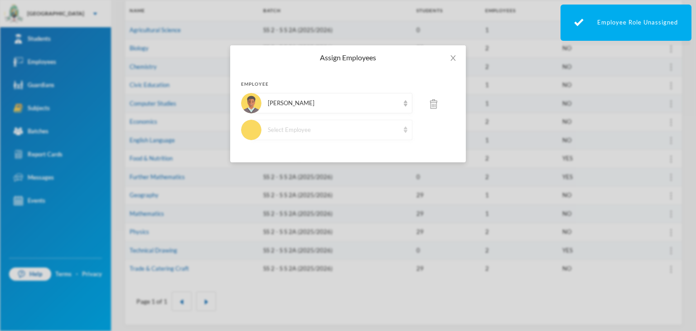
click at [335, 131] on div "Select Employee" at bounding box center [333, 130] width 131 height 9
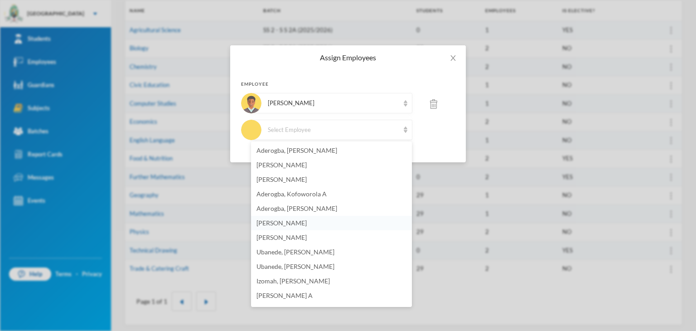
click at [317, 221] on li "[PERSON_NAME]" at bounding box center [331, 223] width 161 height 15
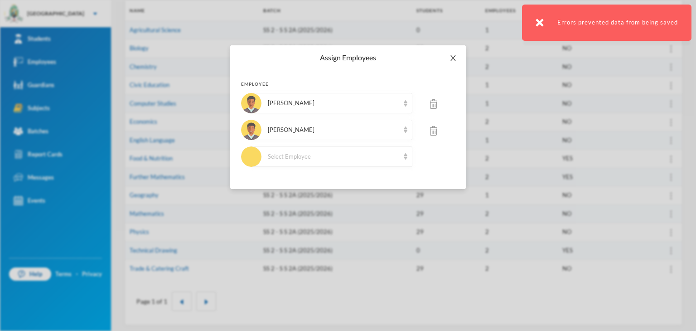
click at [458, 59] on span "Close" at bounding box center [453, 57] width 25 height 25
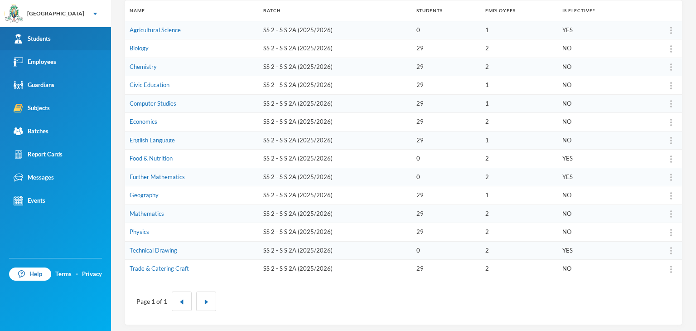
click at [58, 34] on link "Students" at bounding box center [55, 38] width 111 height 23
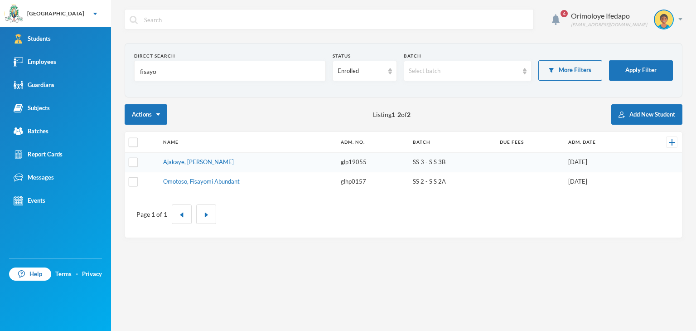
click at [248, 56] on div "Direct Search" at bounding box center [230, 56] width 192 height 7
click at [244, 69] on input "fisayo" at bounding box center [230, 71] width 182 height 20
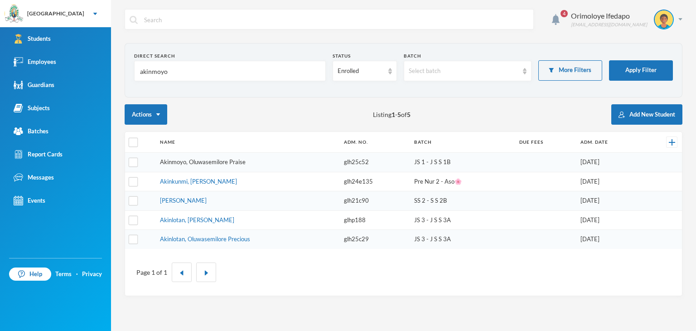
type input "akinmoyo"
click at [198, 162] on link "Akinmoyo, Oluwasemilore Praise" at bounding box center [203, 161] width 86 height 7
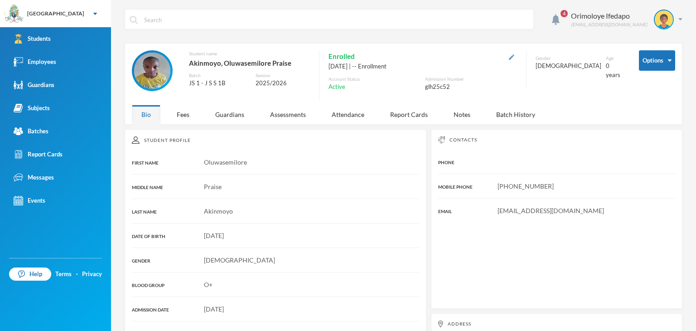
click at [509, 55] on img "button" at bounding box center [511, 56] width 5 height 5
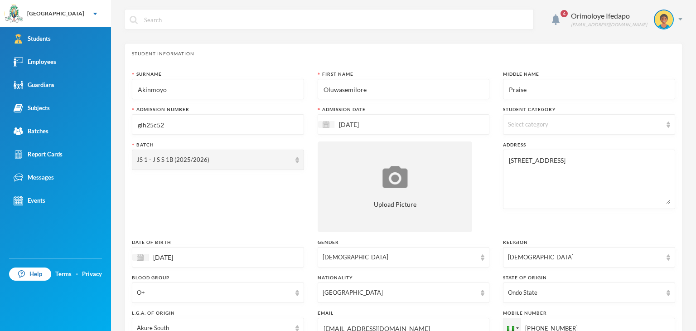
click at [152, 255] on input "[DATE]" at bounding box center [187, 257] width 76 height 10
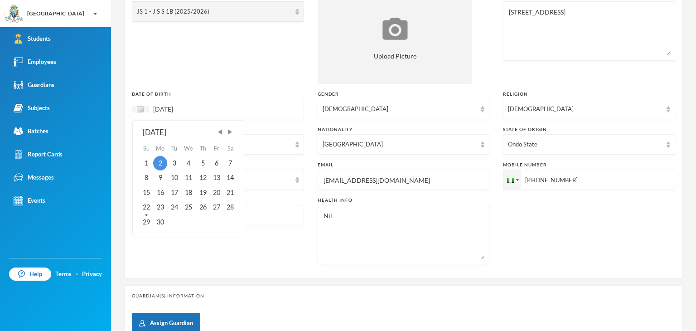
scroll to position [150, 0]
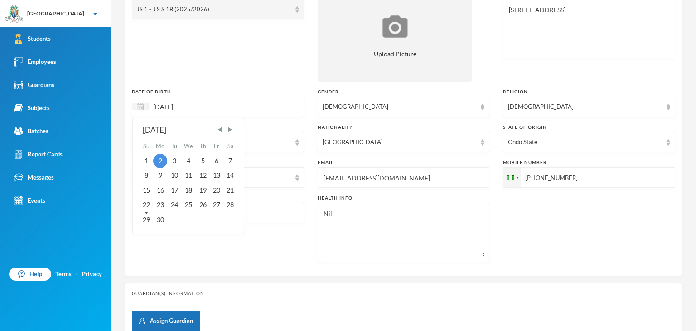
click at [168, 130] on div "[DATE]" at bounding box center [189, 130] width 92 height 11
click at [187, 107] on input "[DATE]" at bounding box center [187, 107] width 76 height 10
click at [221, 129] on span "Previous Month" at bounding box center [220, 130] width 8 height 8
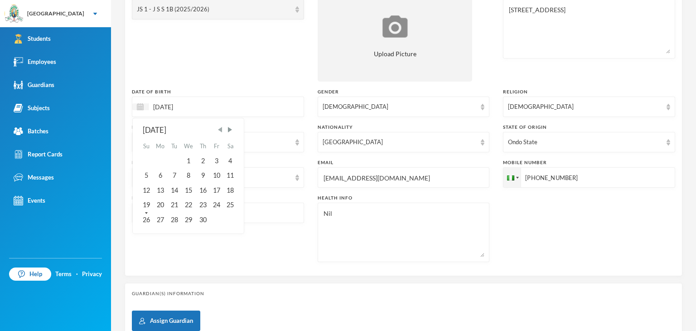
click at [221, 129] on span "Previous Month" at bounding box center [220, 130] width 8 height 8
click at [208, 206] on div "26" at bounding box center [203, 205] width 14 height 15
type input "[DATE]"
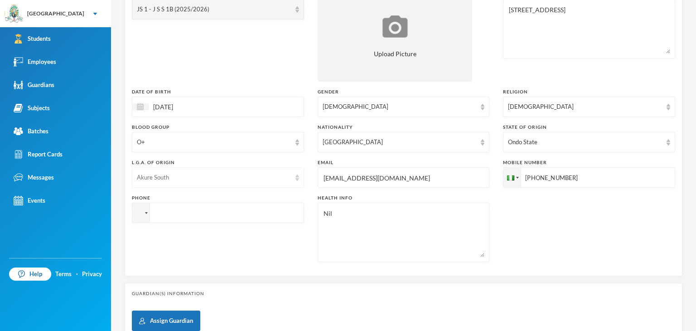
click at [161, 180] on div "Akure South" at bounding box center [214, 177] width 154 height 9
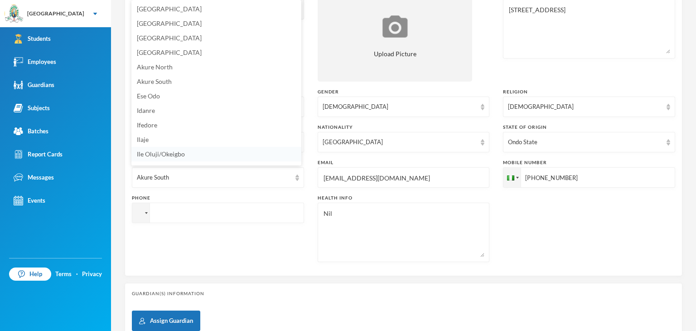
scroll to position [10, 0]
click at [148, 99] on span "Idanre" at bounding box center [146, 100] width 18 height 8
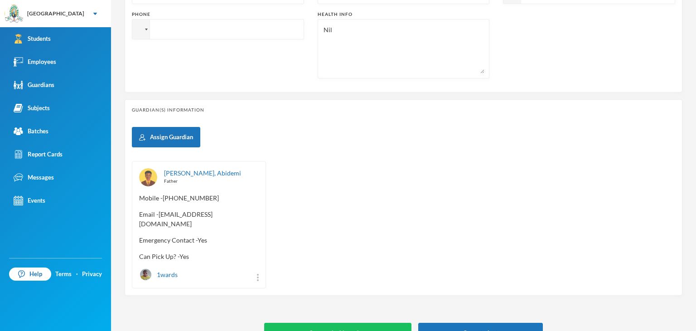
scroll to position [345, 0]
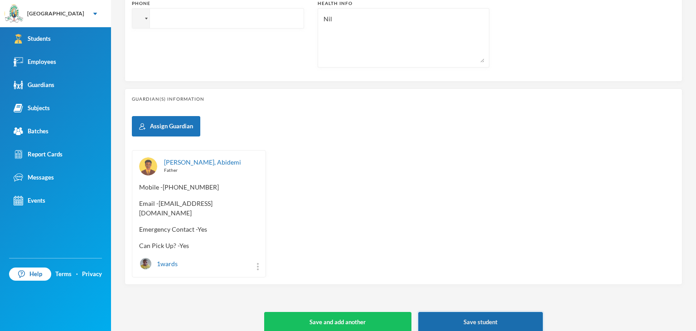
click at [491, 318] on button "Save student" at bounding box center [480, 322] width 125 height 20
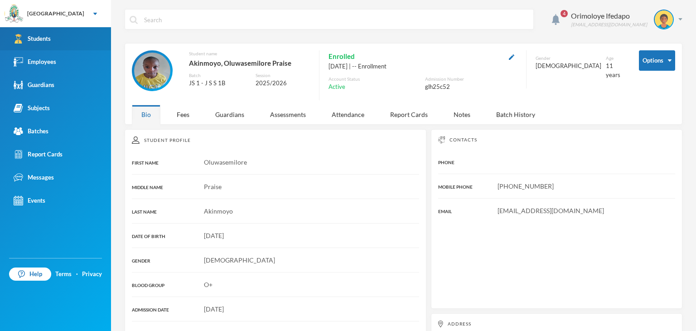
click at [41, 41] on div "Students" at bounding box center [32, 39] width 37 height 10
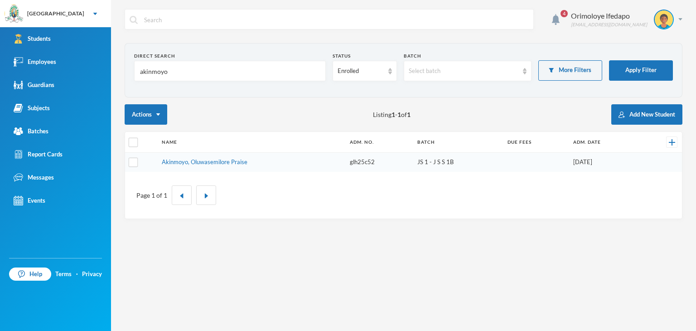
click at [174, 78] on input "akinmoyo" at bounding box center [230, 71] width 182 height 20
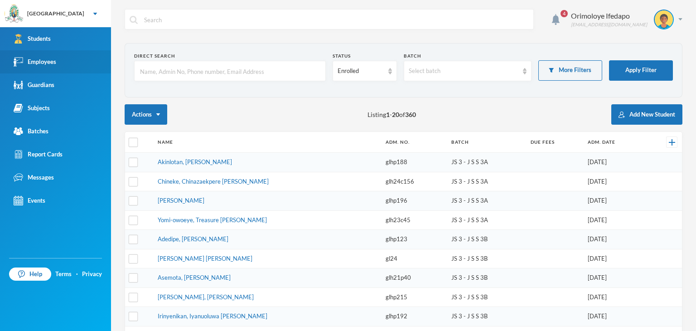
click at [39, 61] on div "Employees" at bounding box center [35, 62] width 43 height 10
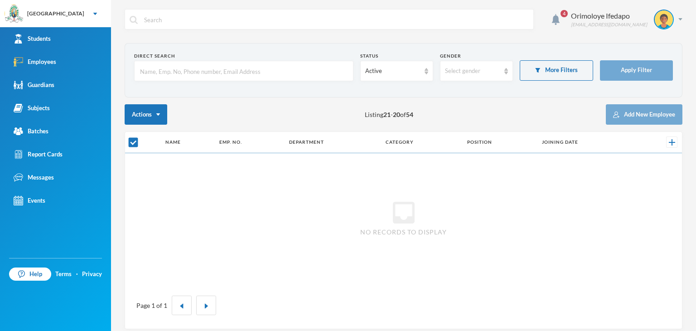
click at [155, 80] on input "text" at bounding box center [243, 71] width 209 height 20
type input "[PERSON_NAME]"
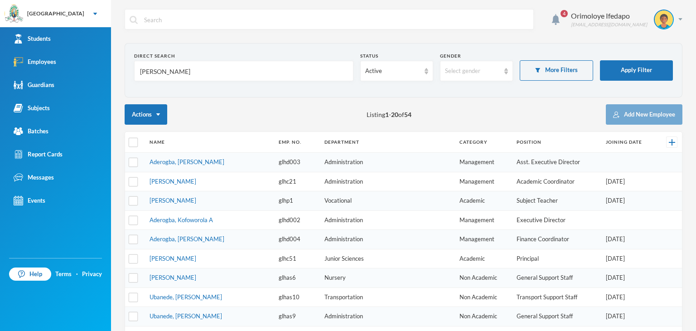
checkbox input "false"
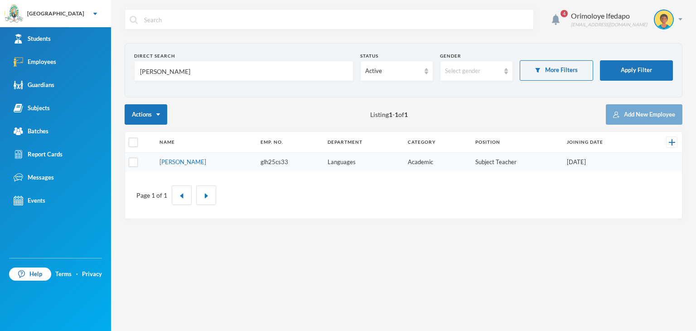
type input "[PERSON_NAME]"
click at [184, 165] on td "[PERSON_NAME]" at bounding box center [206, 162] width 102 height 19
click at [174, 160] on link "[PERSON_NAME]" at bounding box center [183, 161] width 47 height 7
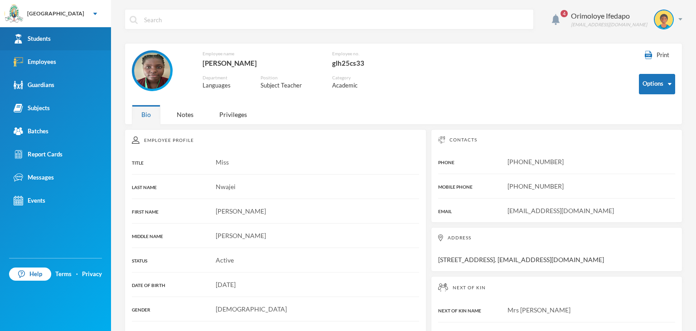
click at [40, 38] on div "Students" at bounding box center [32, 39] width 37 height 10
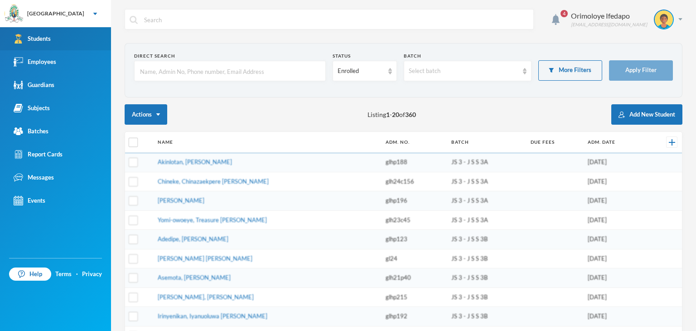
click at [46, 42] on div "Students" at bounding box center [32, 39] width 37 height 10
click at [172, 78] on input "text" at bounding box center [230, 71] width 182 height 20
type input "destiny"
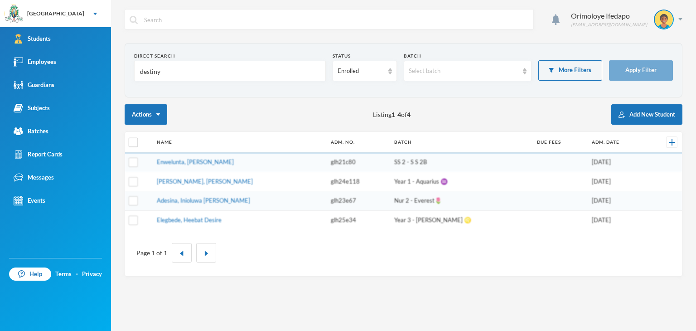
click at [184, 163] on link "Enwelunta, [PERSON_NAME]" at bounding box center [195, 161] width 77 height 7
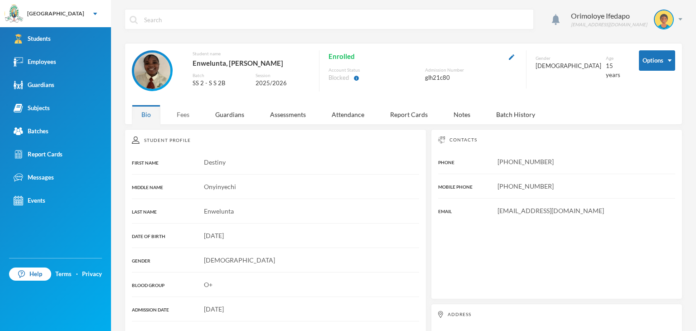
click at [183, 115] on div "Fees" at bounding box center [183, 114] width 32 height 19
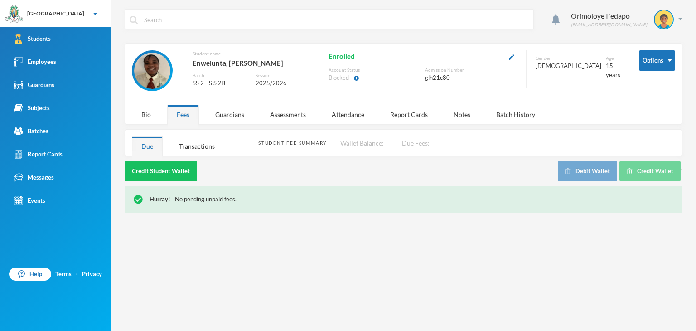
click at [183, 115] on div "Fees" at bounding box center [183, 114] width 32 height 19
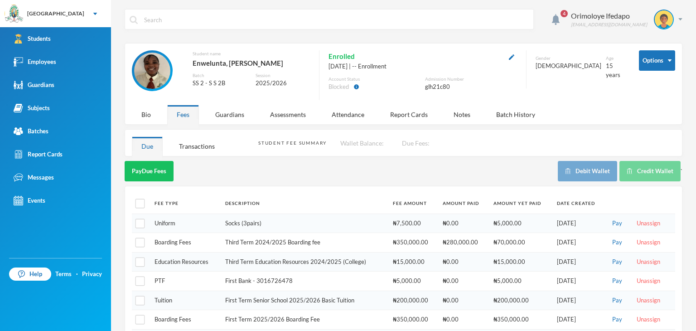
click at [193, 156] on div "4 Orimoloye Ifedapo dapo.orimoloye@greenlandhall.org Options Student name Enwel…" at bounding box center [403, 165] width 585 height 331
click at [192, 149] on div "Transactions" at bounding box center [197, 145] width 55 height 19
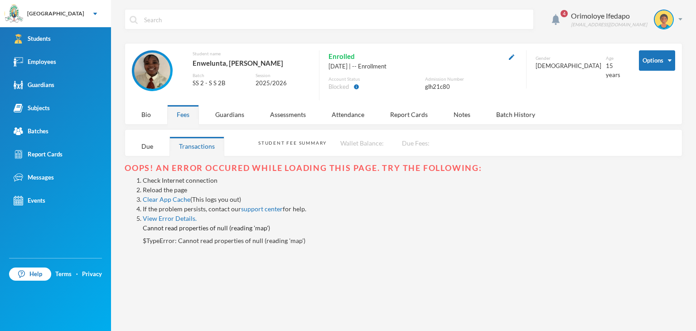
click at [166, 191] on link "Reload the page" at bounding box center [165, 190] width 44 height 8
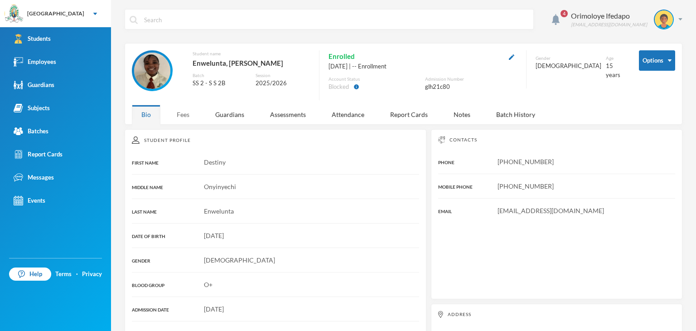
click at [189, 111] on div "Fees" at bounding box center [183, 114] width 32 height 19
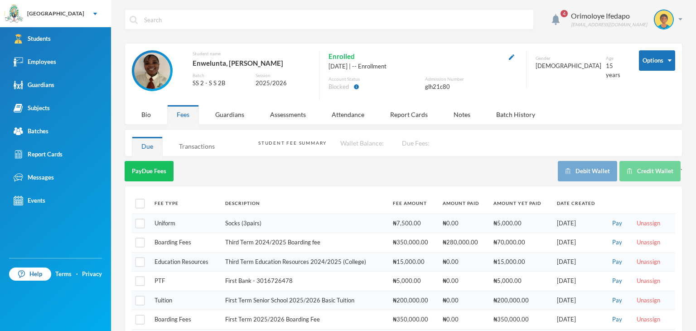
click at [191, 146] on div "Transactions" at bounding box center [197, 145] width 55 height 19
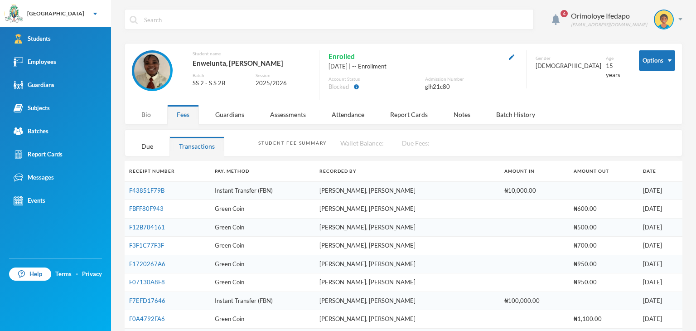
click at [150, 113] on div "Bio" at bounding box center [146, 114] width 29 height 19
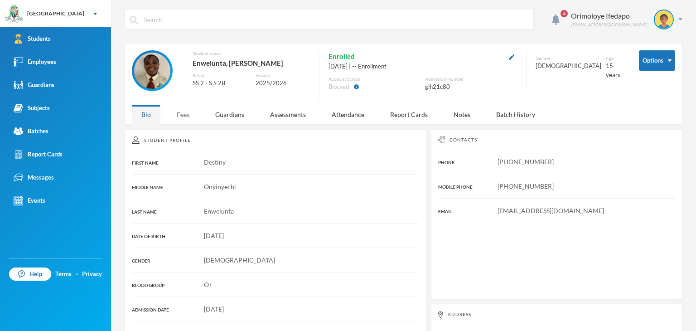
click at [189, 120] on div "Fees" at bounding box center [183, 114] width 32 height 19
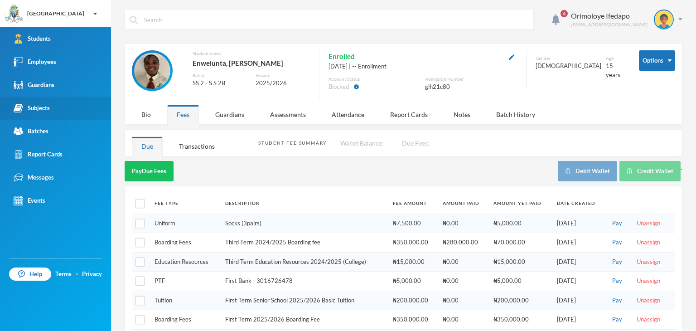
click at [47, 107] on div "Subjects" at bounding box center [32, 108] width 36 height 10
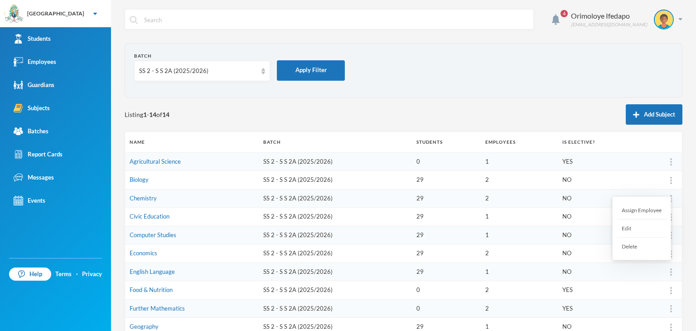
click at [666, 269] on div at bounding box center [671, 271] width 13 height 9
click at [641, 214] on div "Assign Employee" at bounding box center [641, 210] width 49 height 18
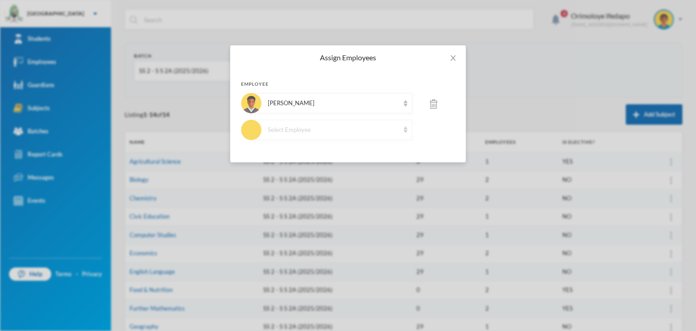
click at [290, 126] on div "Select Employee" at bounding box center [333, 130] width 131 height 9
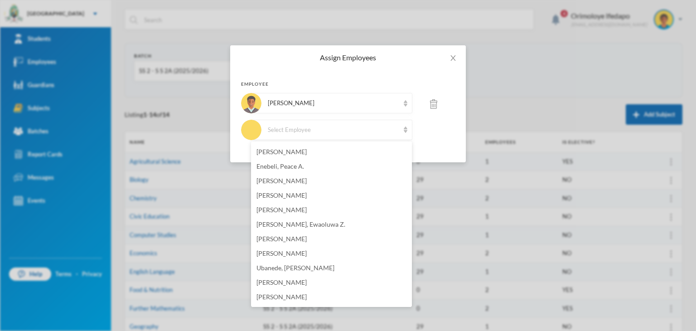
scroll to position [578, 0]
click at [286, 165] on span "[PERSON_NAME]" at bounding box center [282, 167] width 50 height 8
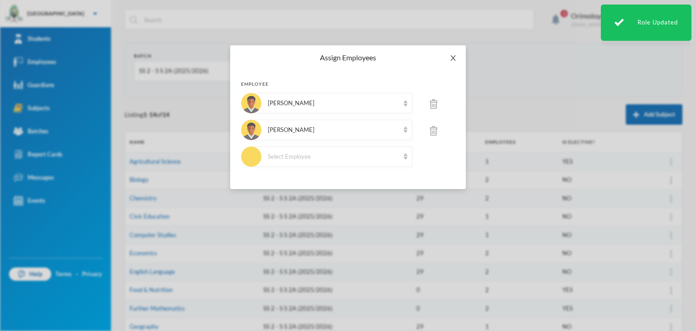
click at [449, 58] on span "Close" at bounding box center [453, 57] width 25 height 25
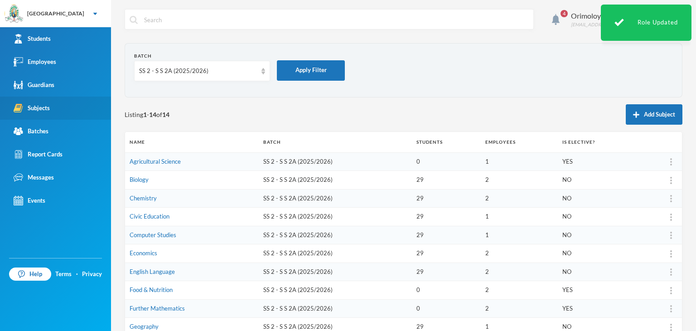
click at [22, 109] on img at bounding box center [19, 108] width 10 height 10
click at [181, 69] on div "SS 2 - S S 2A (2025/2026)" at bounding box center [198, 71] width 118 height 9
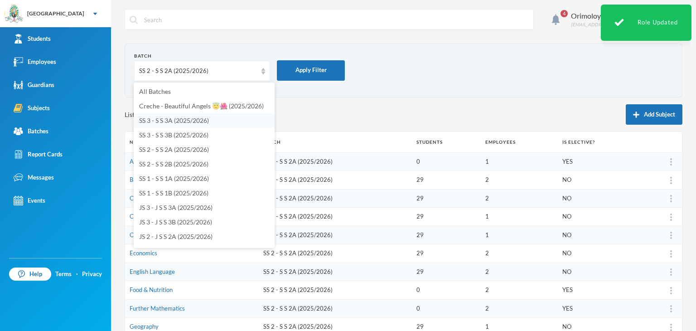
click at [160, 123] on span "SS 3 - S S 3A (2025/2026)" at bounding box center [174, 120] width 70 height 8
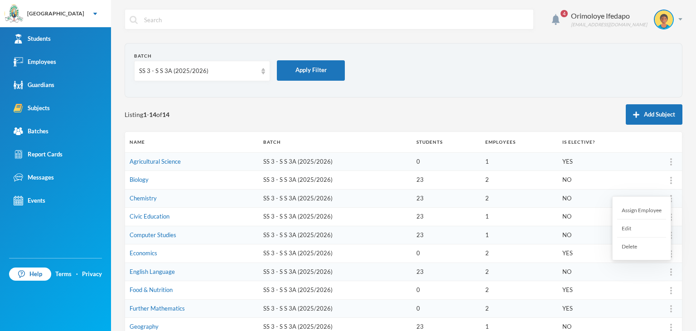
click at [639, 222] on div "Edit" at bounding box center [641, 228] width 49 height 18
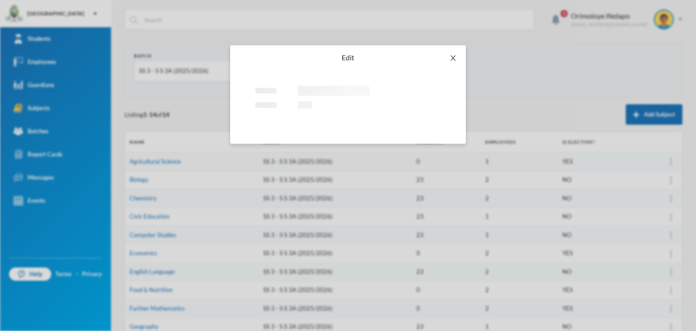
click at [456, 57] on icon "icon: close" at bounding box center [453, 57] width 7 height 7
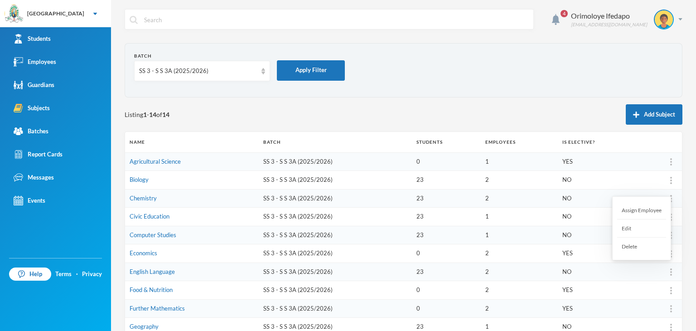
click at [629, 223] on div "Edit" at bounding box center [641, 228] width 49 height 18
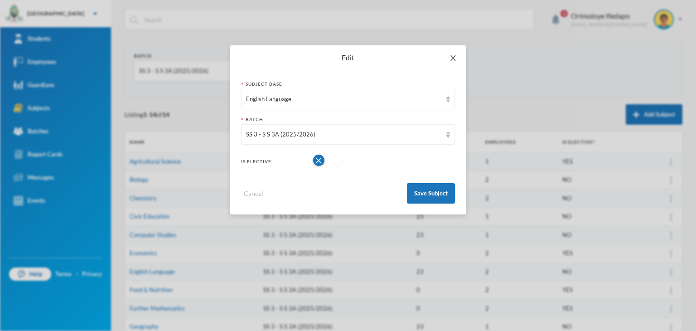
click at [452, 61] on icon "icon: close" at bounding box center [453, 57] width 7 height 7
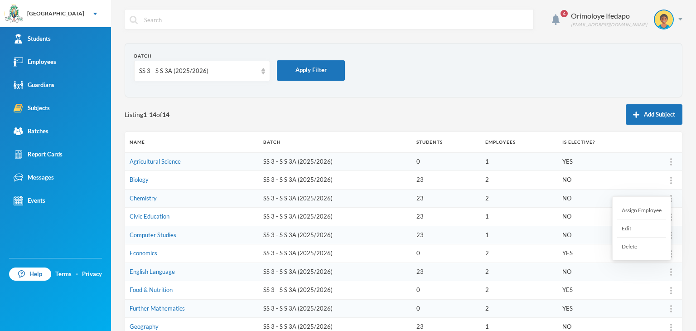
click at [665, 272] on div at bounding box center [671, 271] width 13 height 9
click at [631, 210] on div "Assign Employee" at bounding box center [641, 210] width 49 height 18
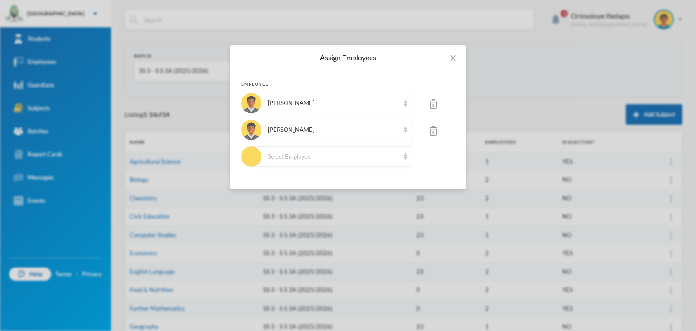
click at [435, 134] on img at bounding box center [433, 131] width 7 height 10
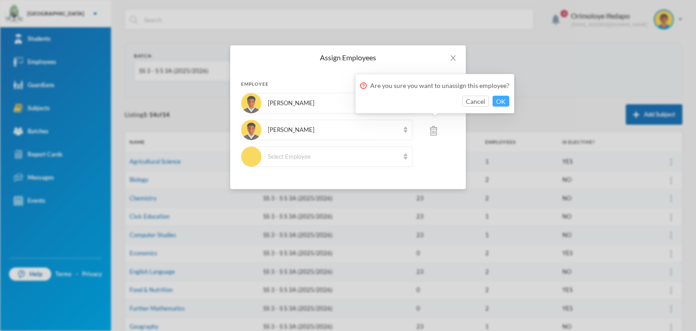
click at [496, 100] on button "OK" at bounding box center [501, 101] width 17 height 11
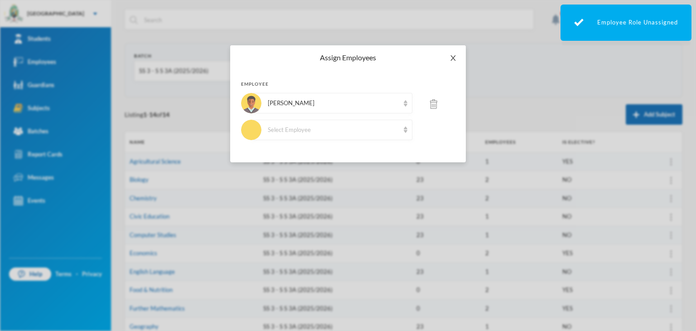
click at [457, 60] on span "Close" at bounding box center [453, 57] width 25 height 25
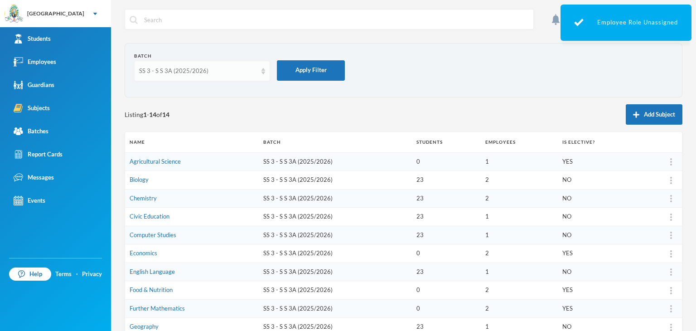
click at [177, 68] on div "SS 3 - S S 3A (2025/2026)" at bounding box center [198, 71] width 118 height 9
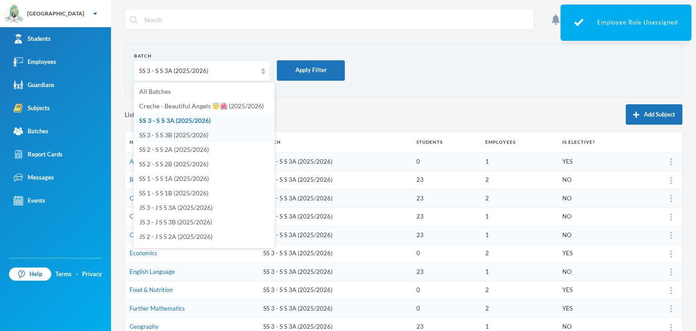
click at [169, 135] on span "SS 3 - S S 3B (2025/2026)" at bounding box center [173, 135] width 69 height 8
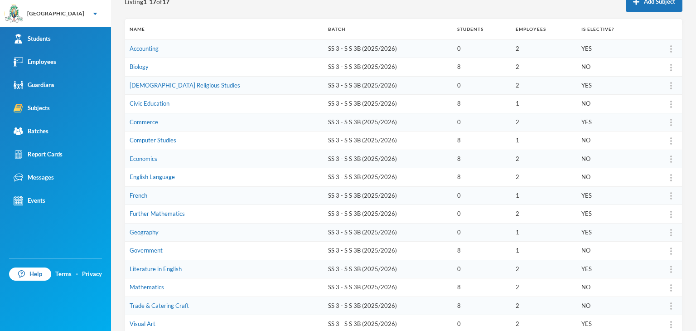
scroll to position [115, 0]
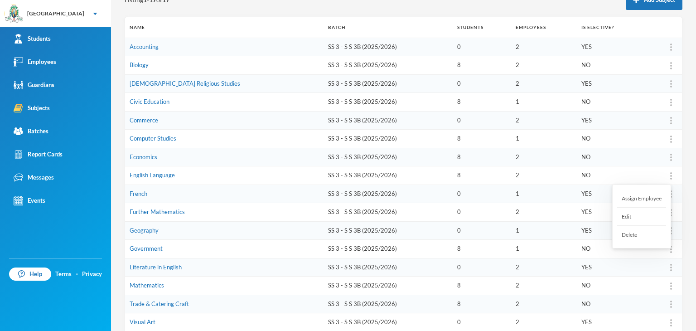
click at [670, 177] on img at bounding box center [671, 175] width 2 height 7
click at [636, 193] on div "Assign Employee" at bounding box center [641, 198] width 49 height 18
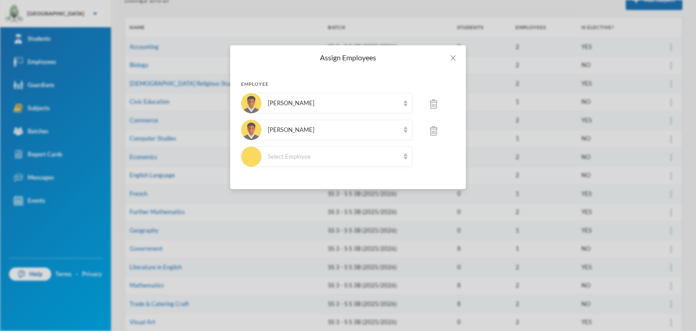
click at [435, 104] on img at bounding box center [433, 104] width 7 height 10
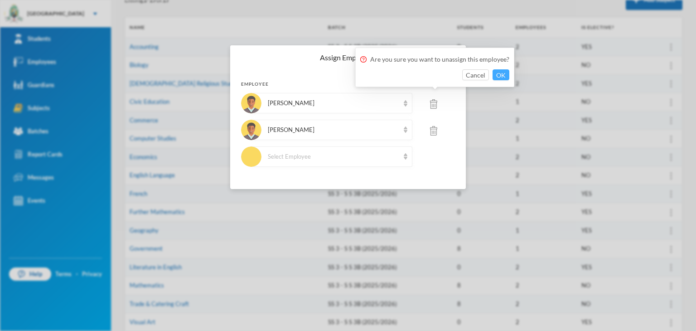
click at [499, 75] on button "OK" at bounding box center [501, 74] width 17 height 11
